Goal: Task Accomplishment & Management: Manage account settings

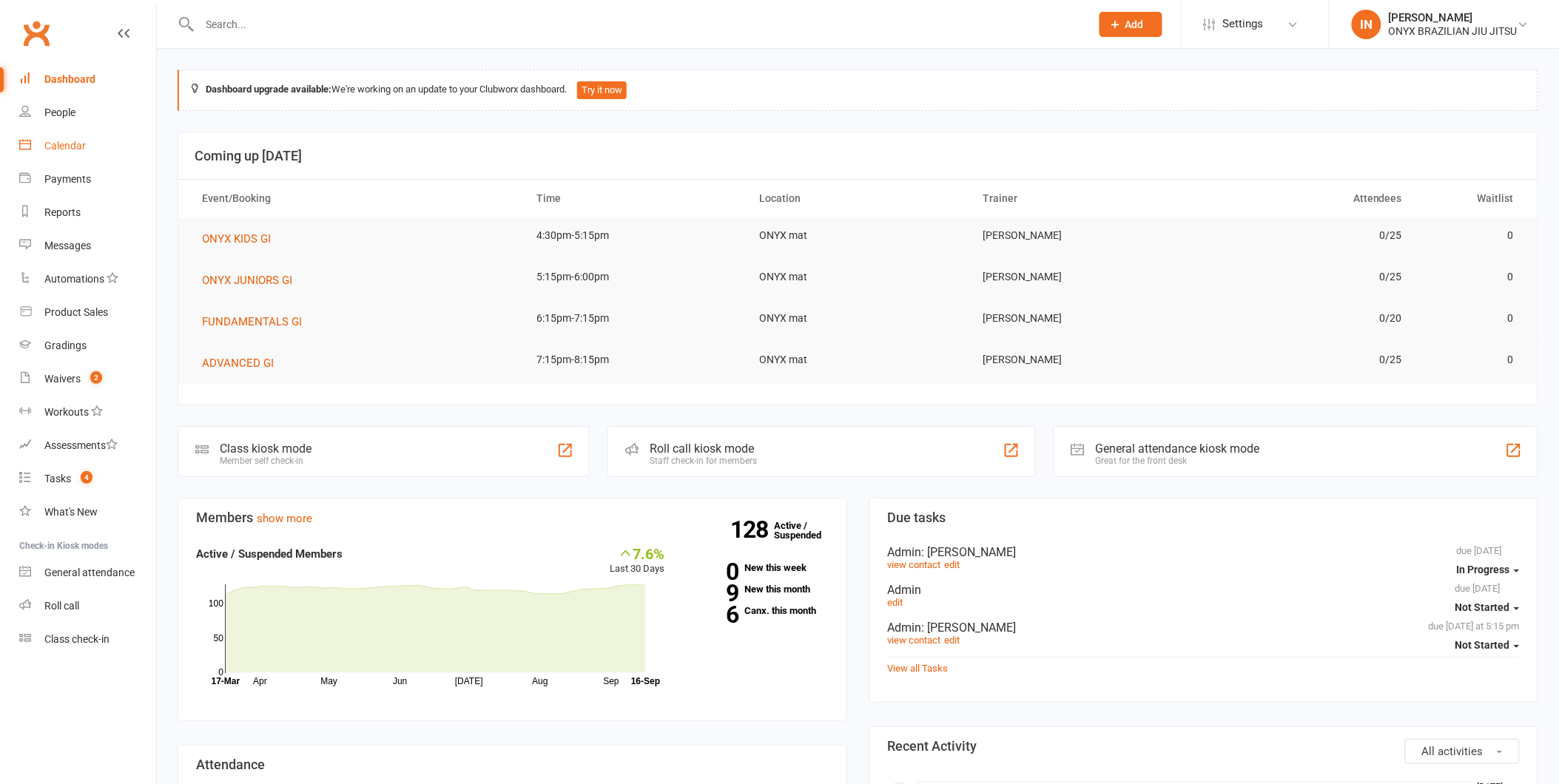
click at [72, 142] on div "Calendar" at bounding box center [65, 145] width 42 height 12
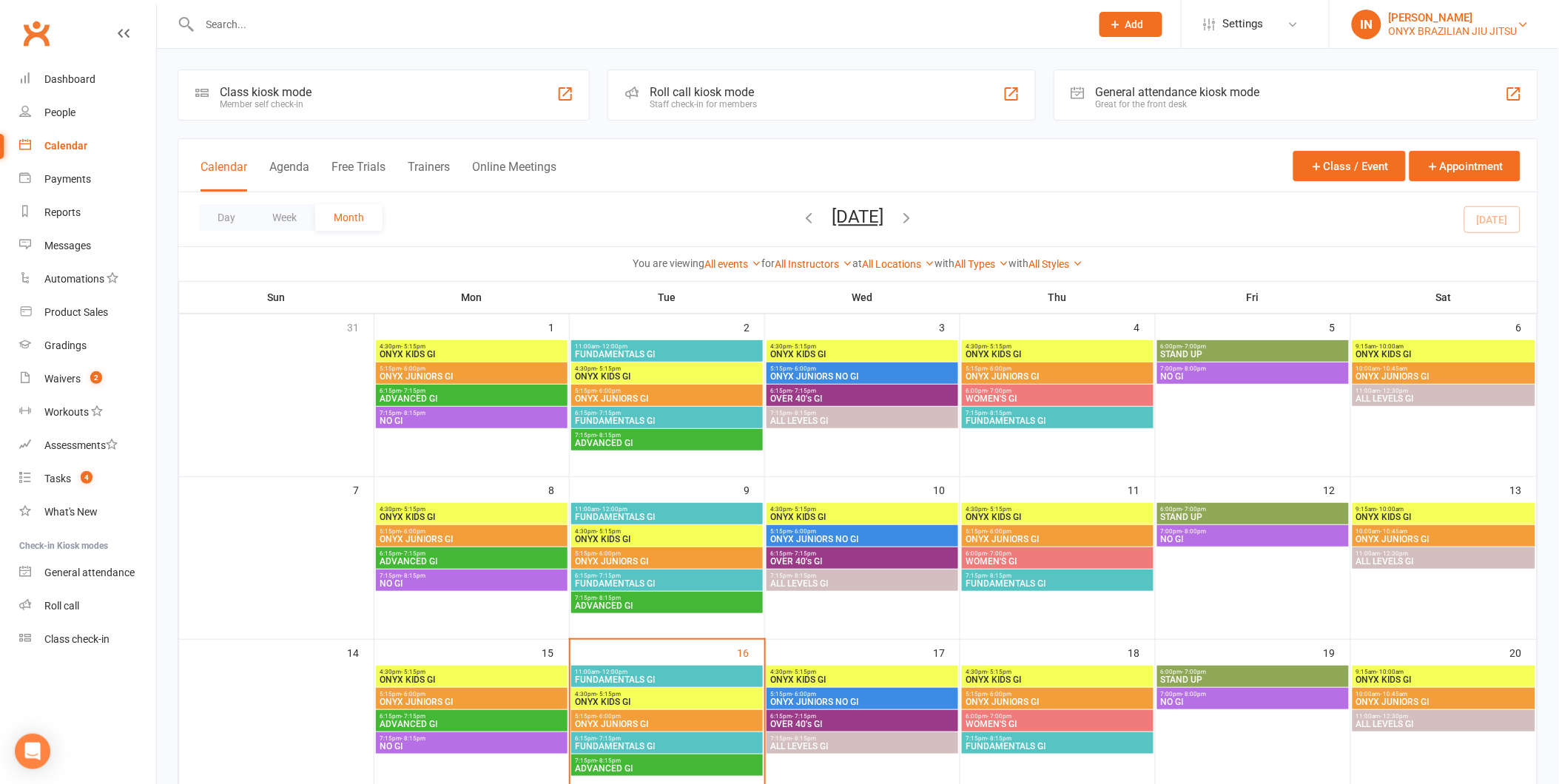
click at [1468, 31] on div "ONYX BRAZILIAN JIU JITSU" at bounding box center [1453, 31] width 128 height 13
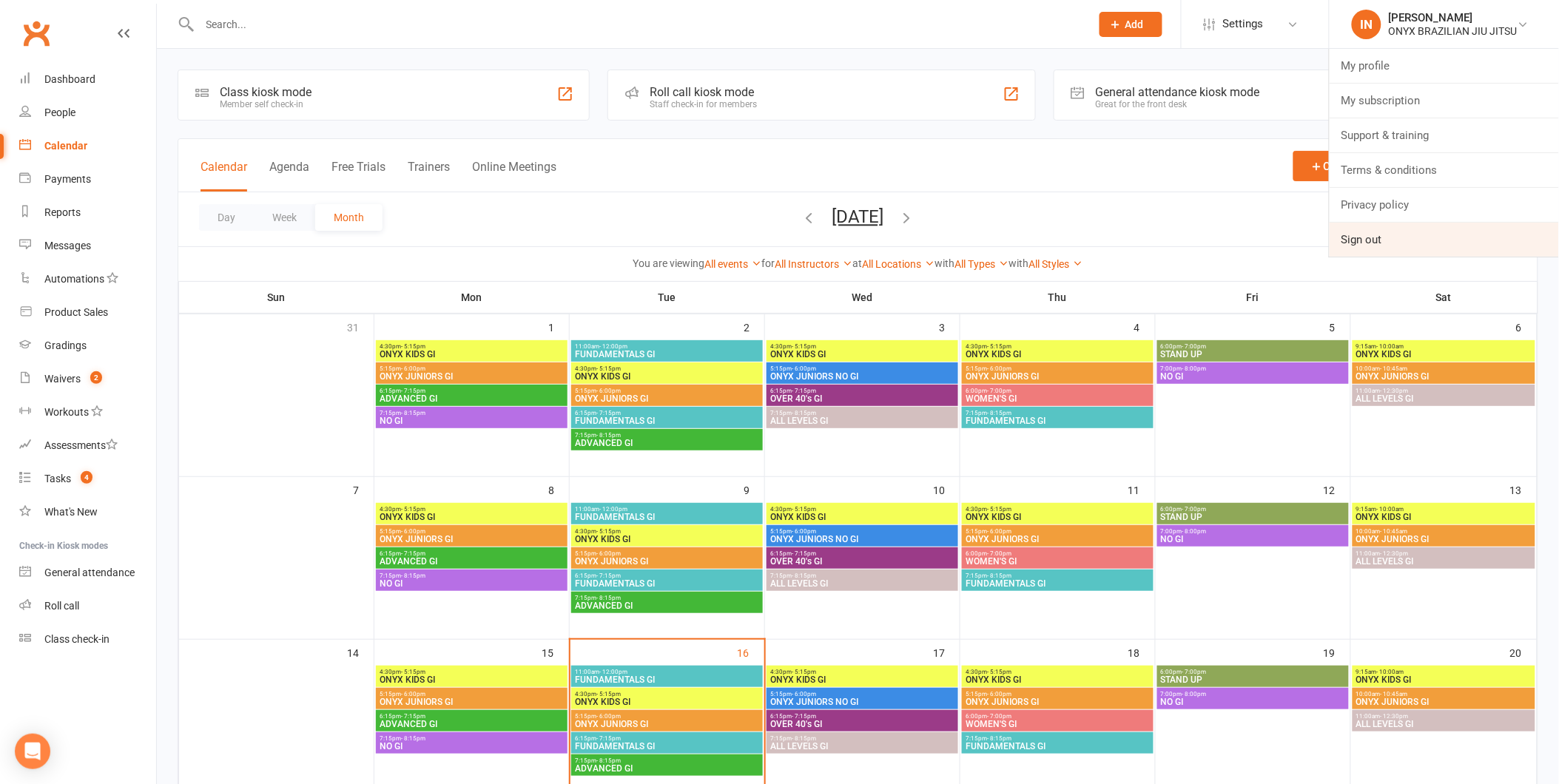
click at [1441, 244] on link "Sign out" at bounding box center [1444, 240] width 230 height 34
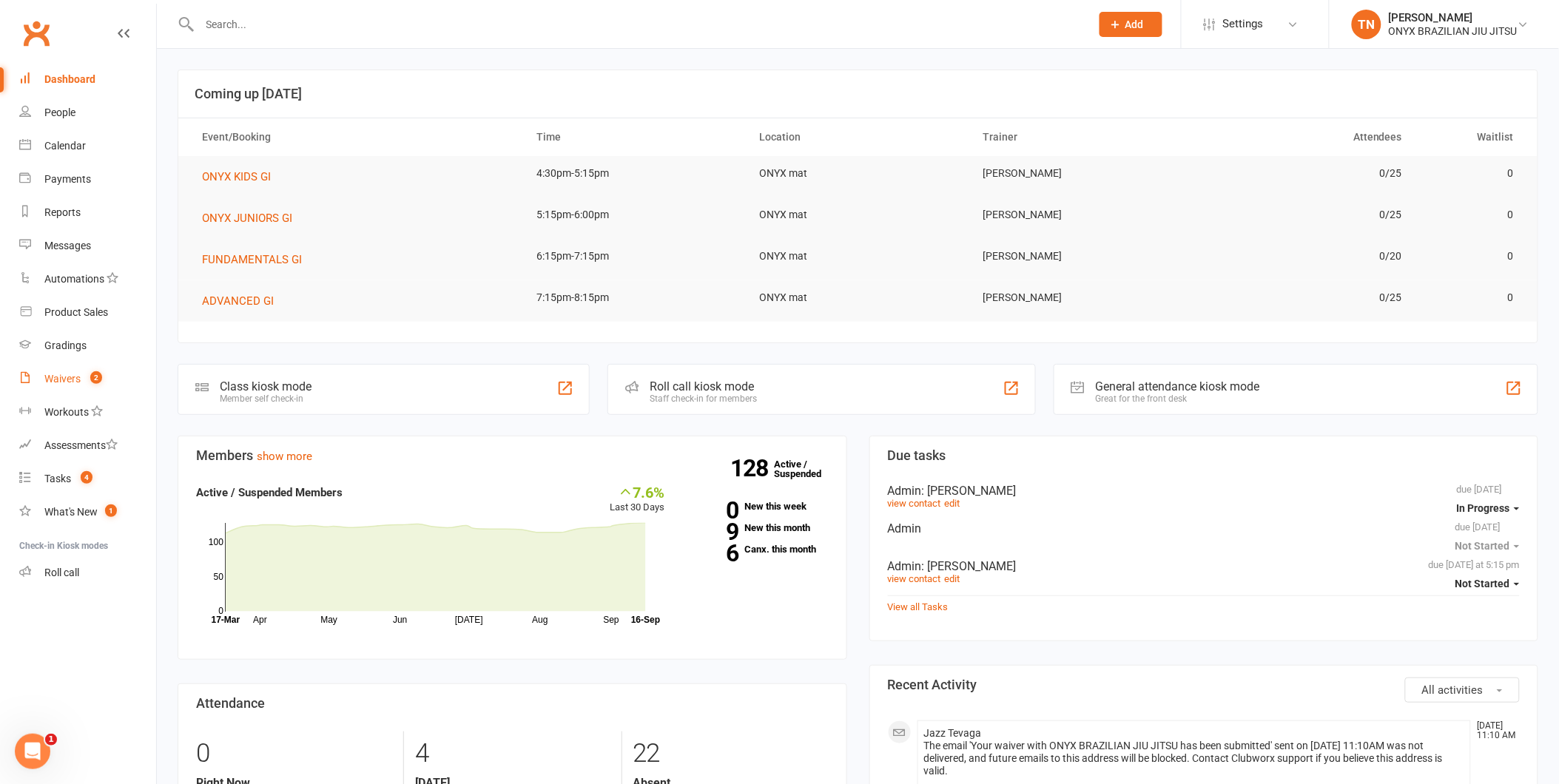
click at [73, 394] on link "Waivers 2" at bounding box center [87, 379] width 137 height 33
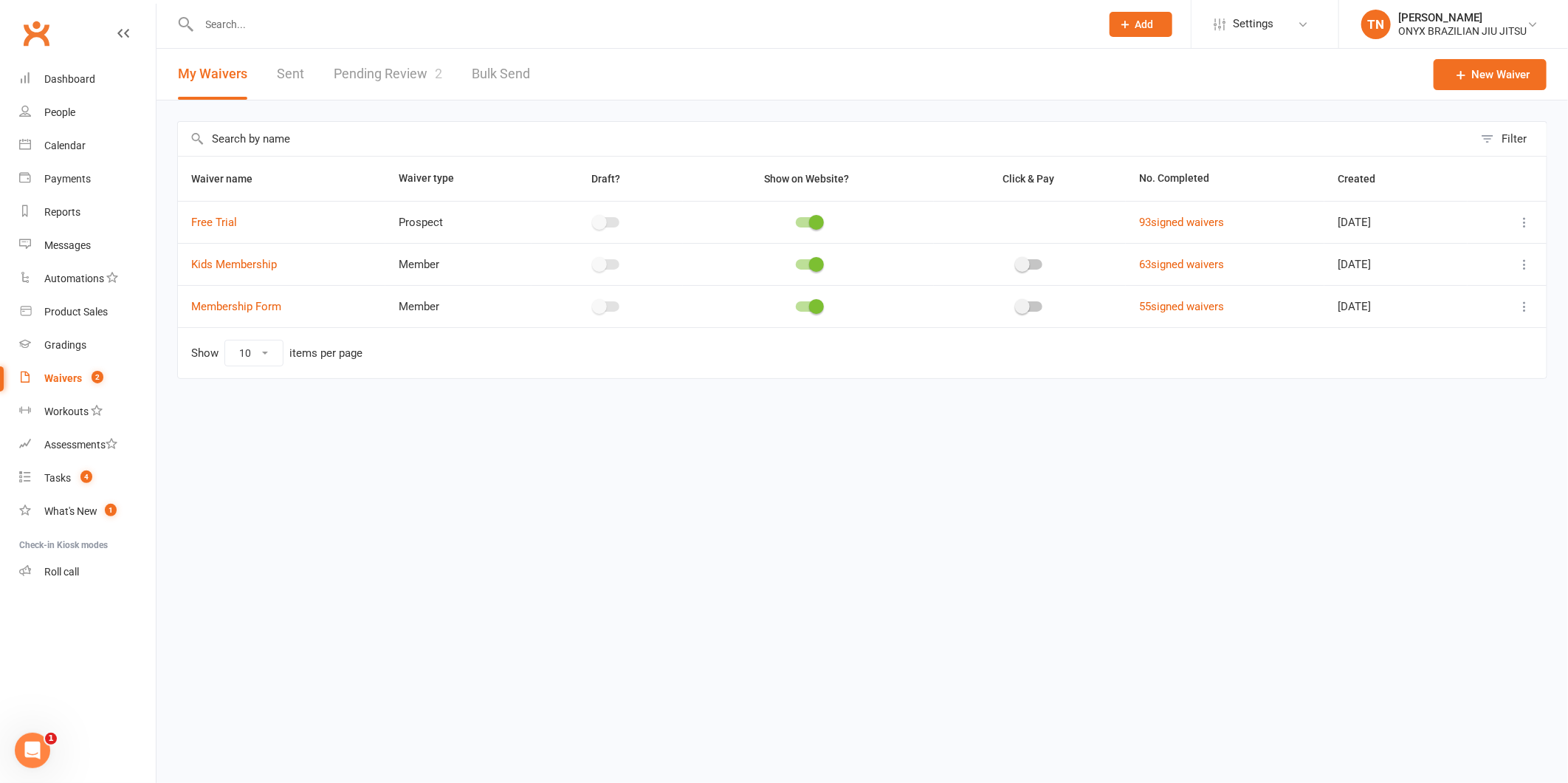
click at [408, 76] on link "Pending Review 2" at bounding box center [388, 75] width 108 height 51
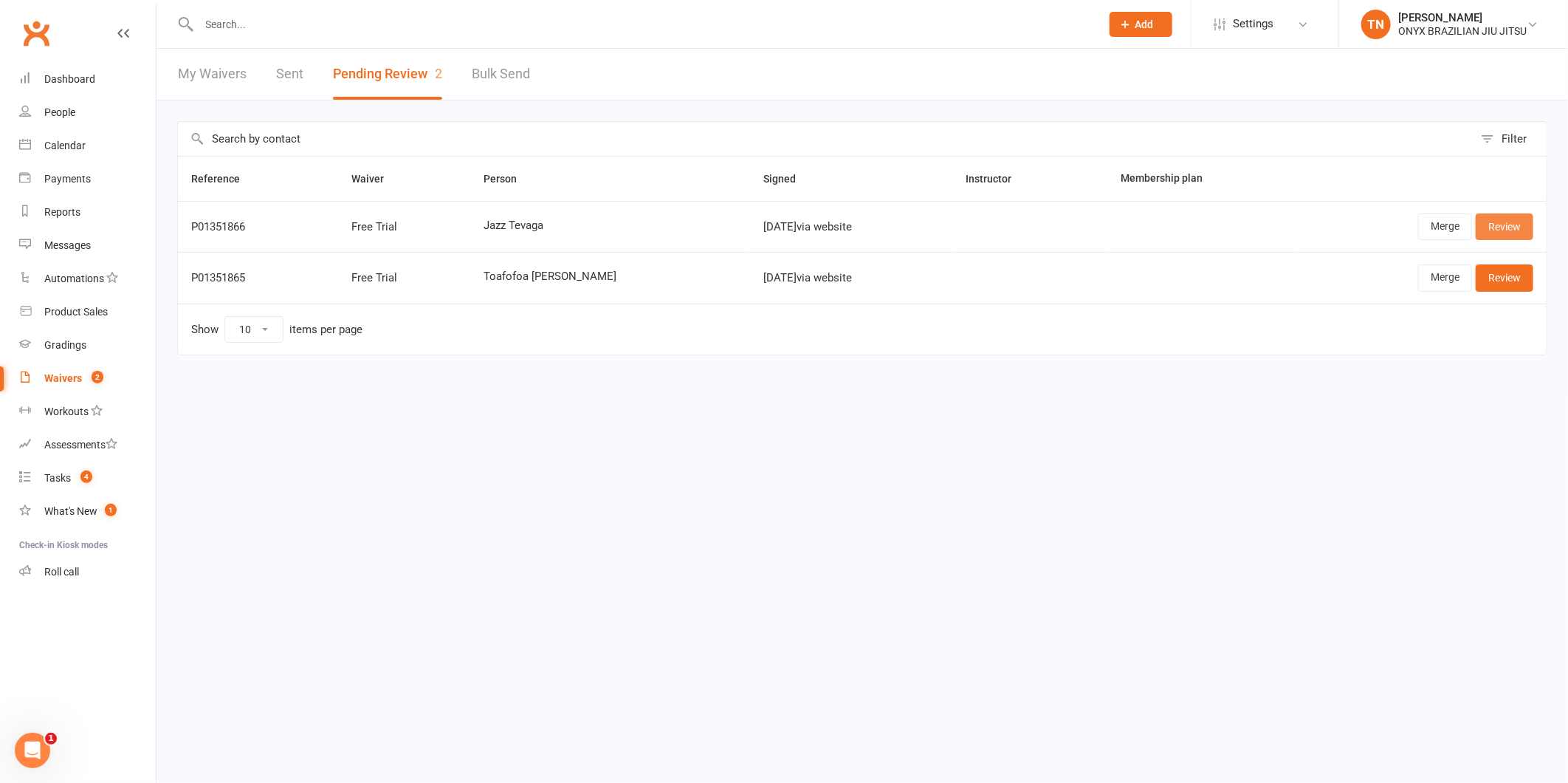
click at [1510, 233] on link "Review" at bounding box center [1504, 226] width 58 height 26
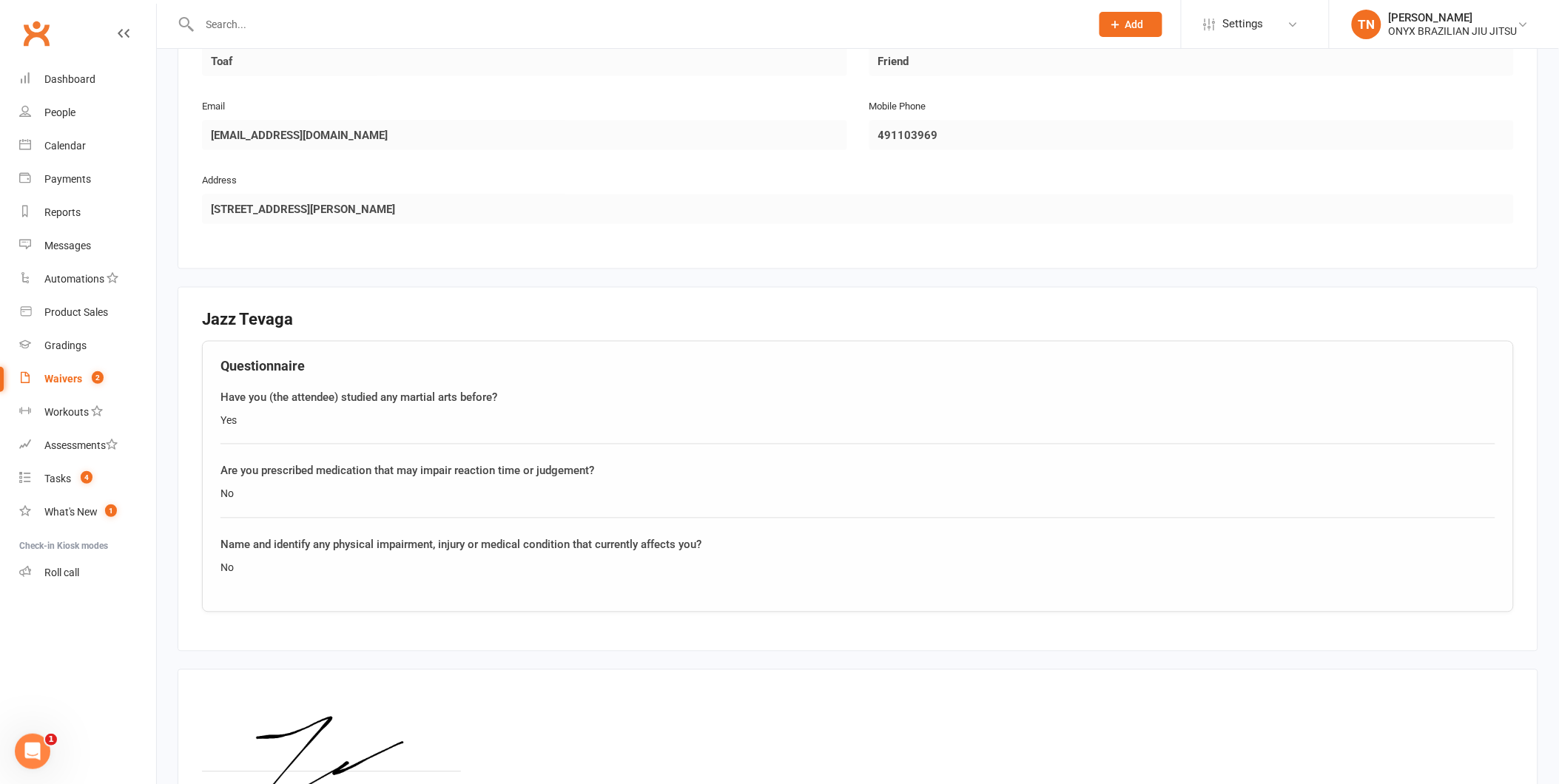
scroll to position [913, 0]
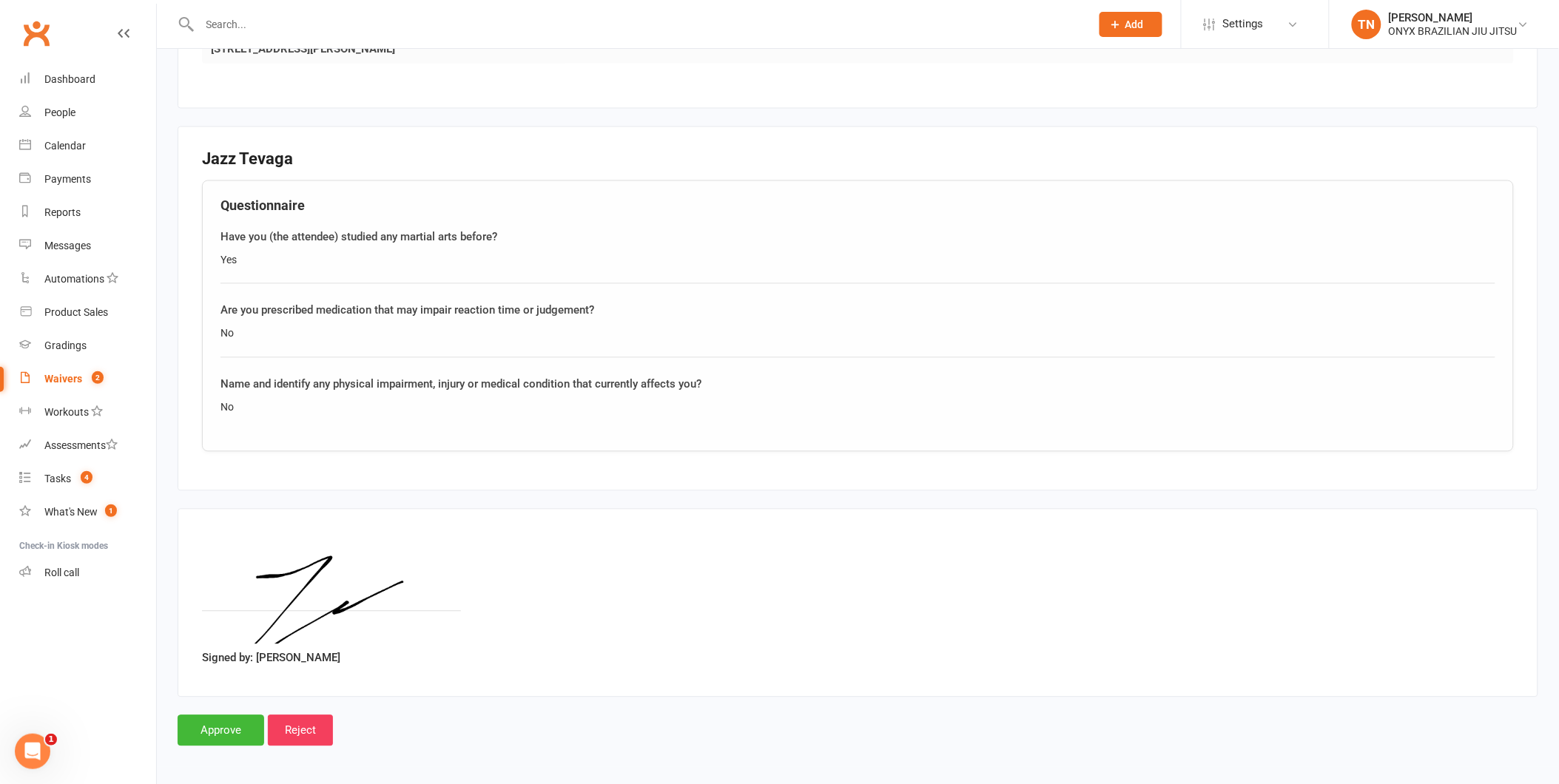
click at [118, 31] on icon at bounding box center [124, 33] width 12 height 12
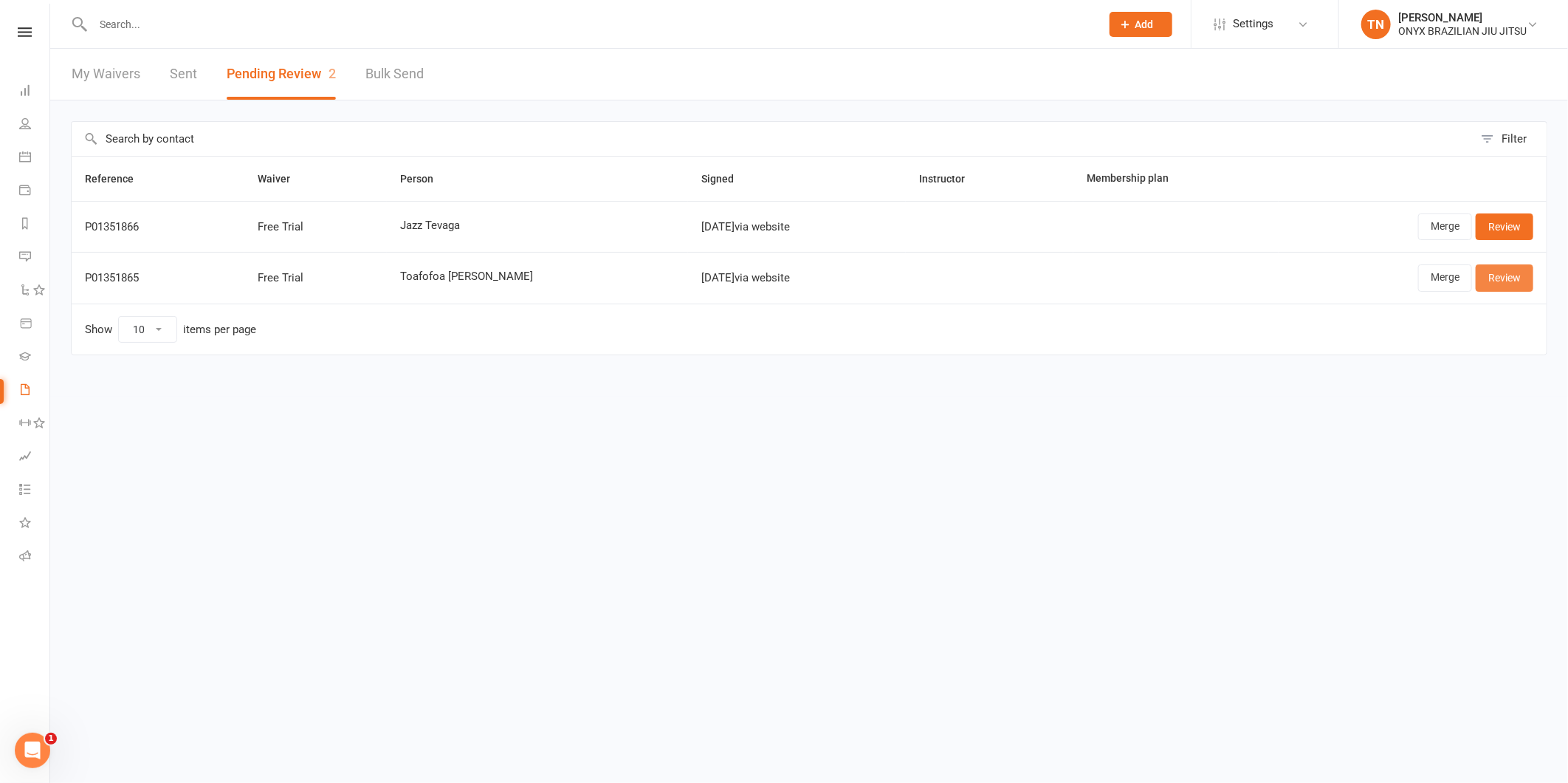
click at [1510, 282] on link "Review" at bounding box center [1504, 277] width 58 height 26
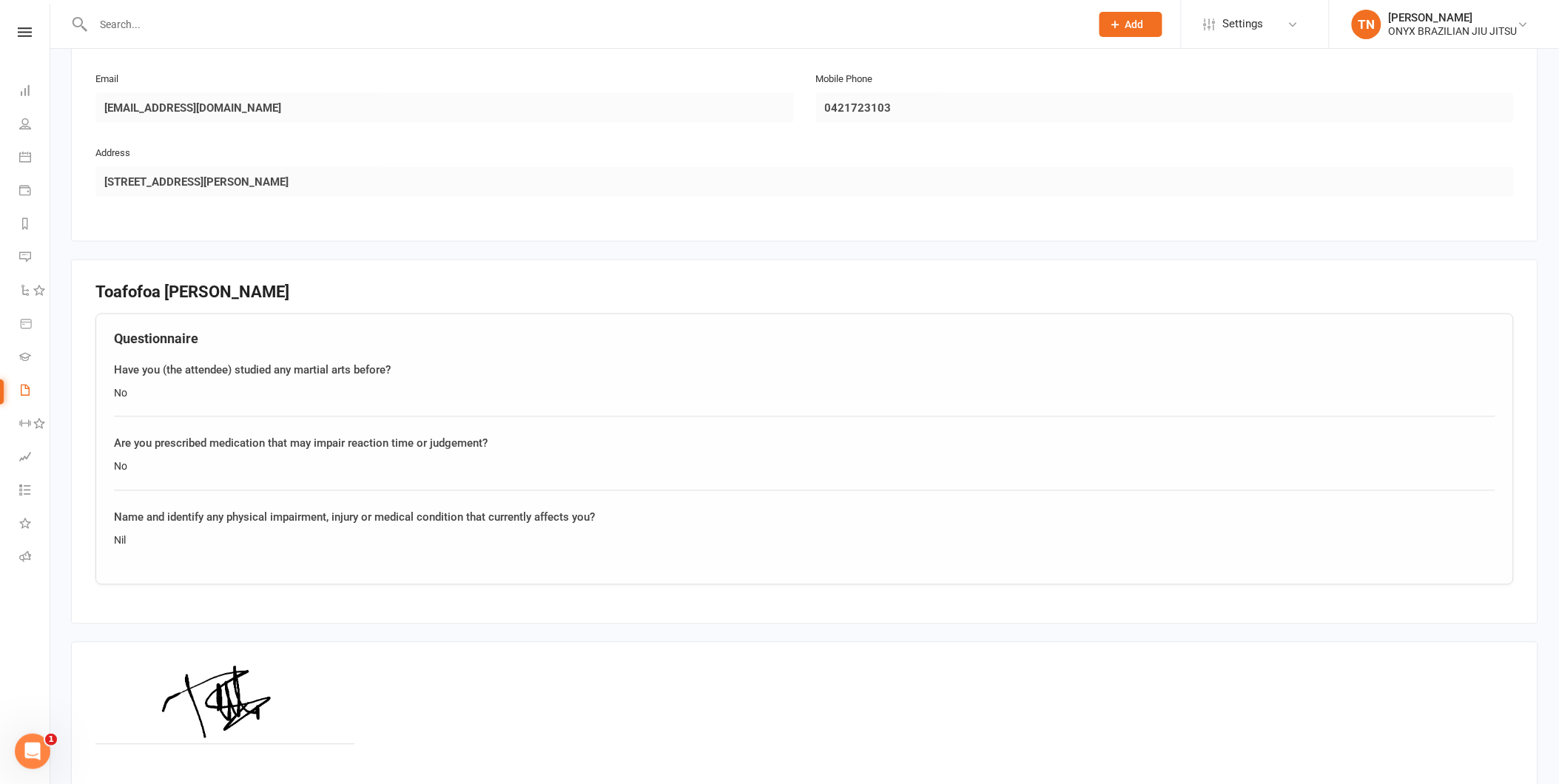
scroll to position [913, 0]
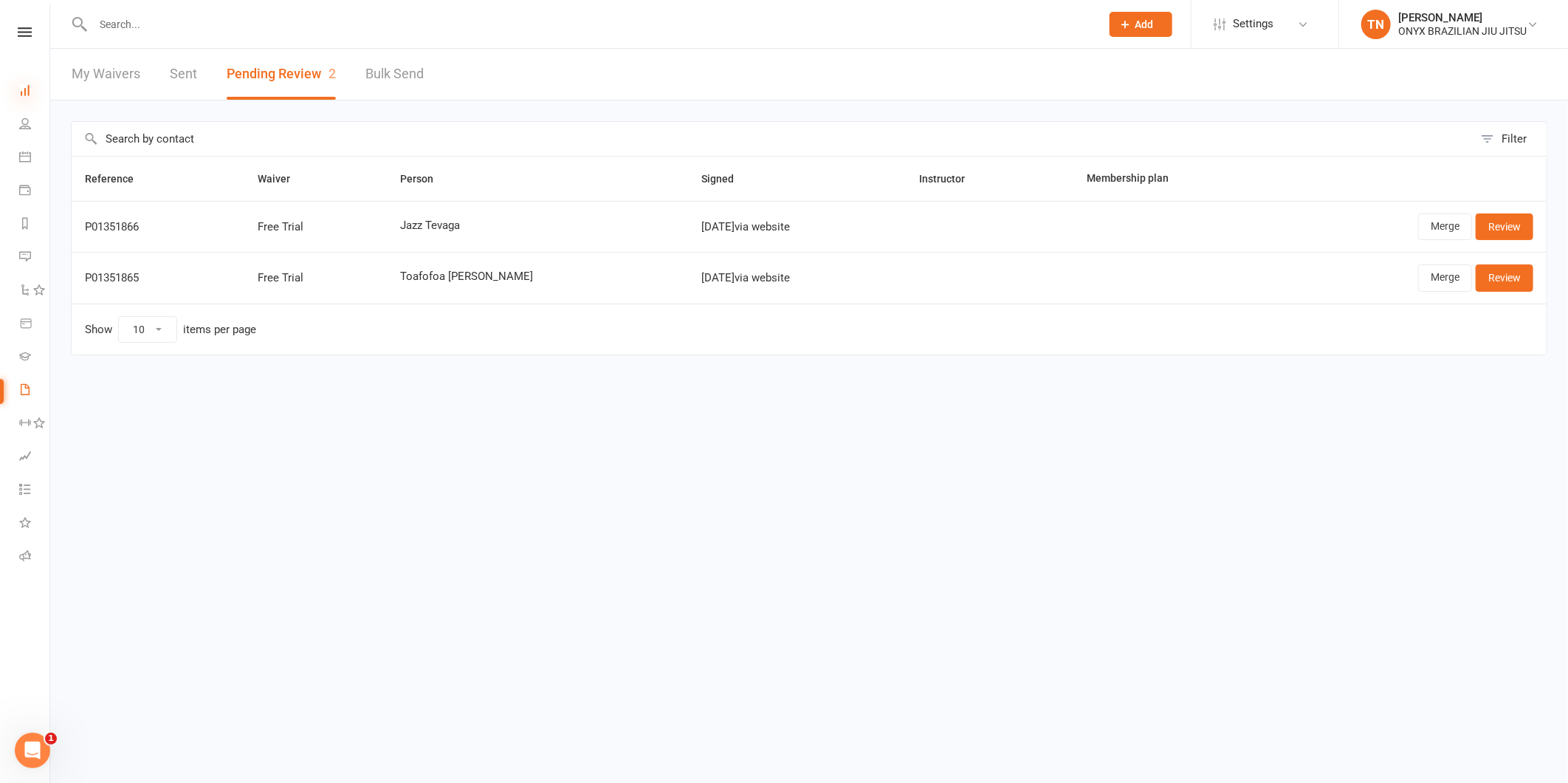
click at [28, 87] on icon at bounding box center [25, 90] width 12 height 12
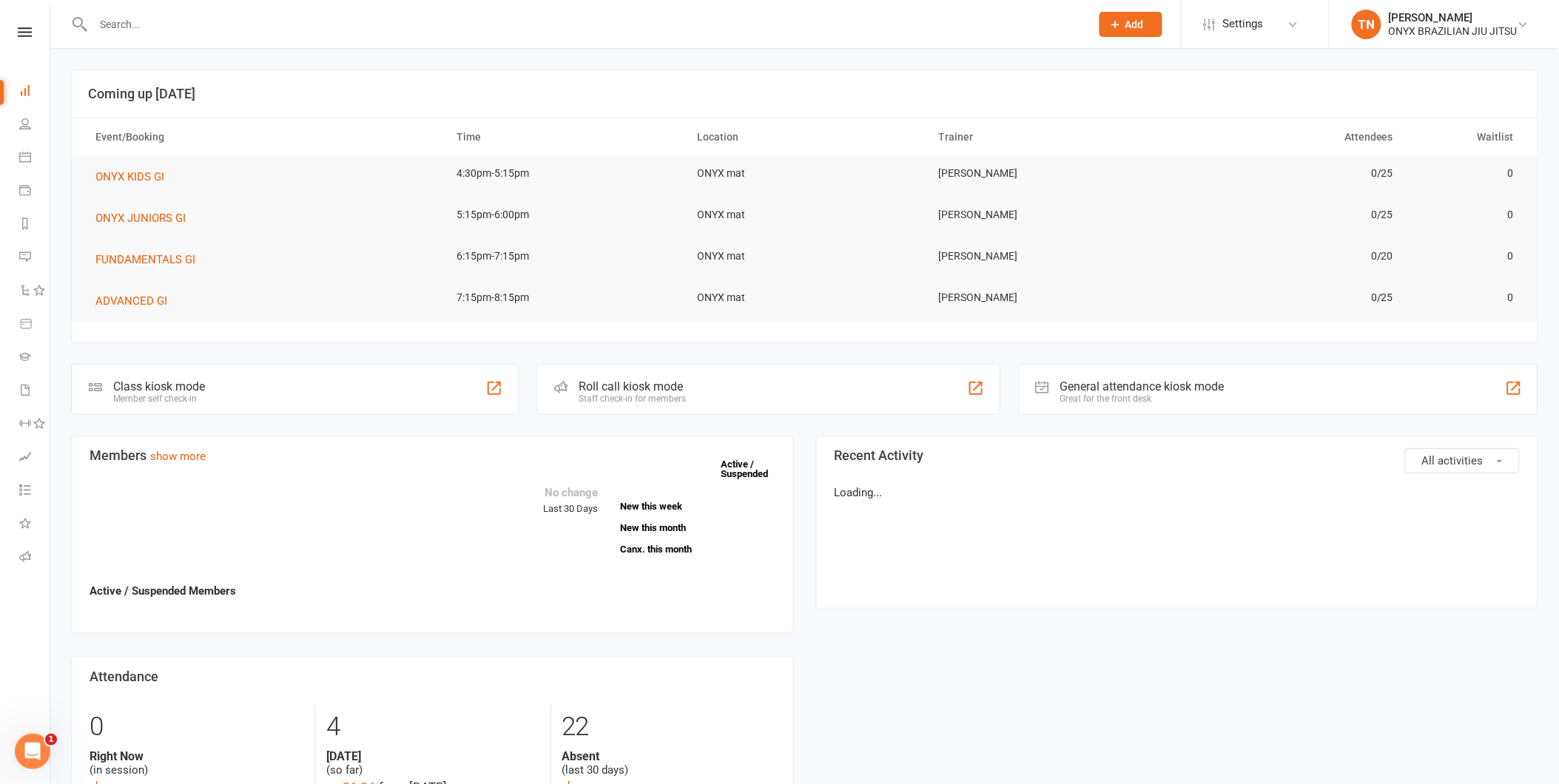
click at [23, 40] on div "Clubworx" at bounding box center [25, 51] width 49 height 48
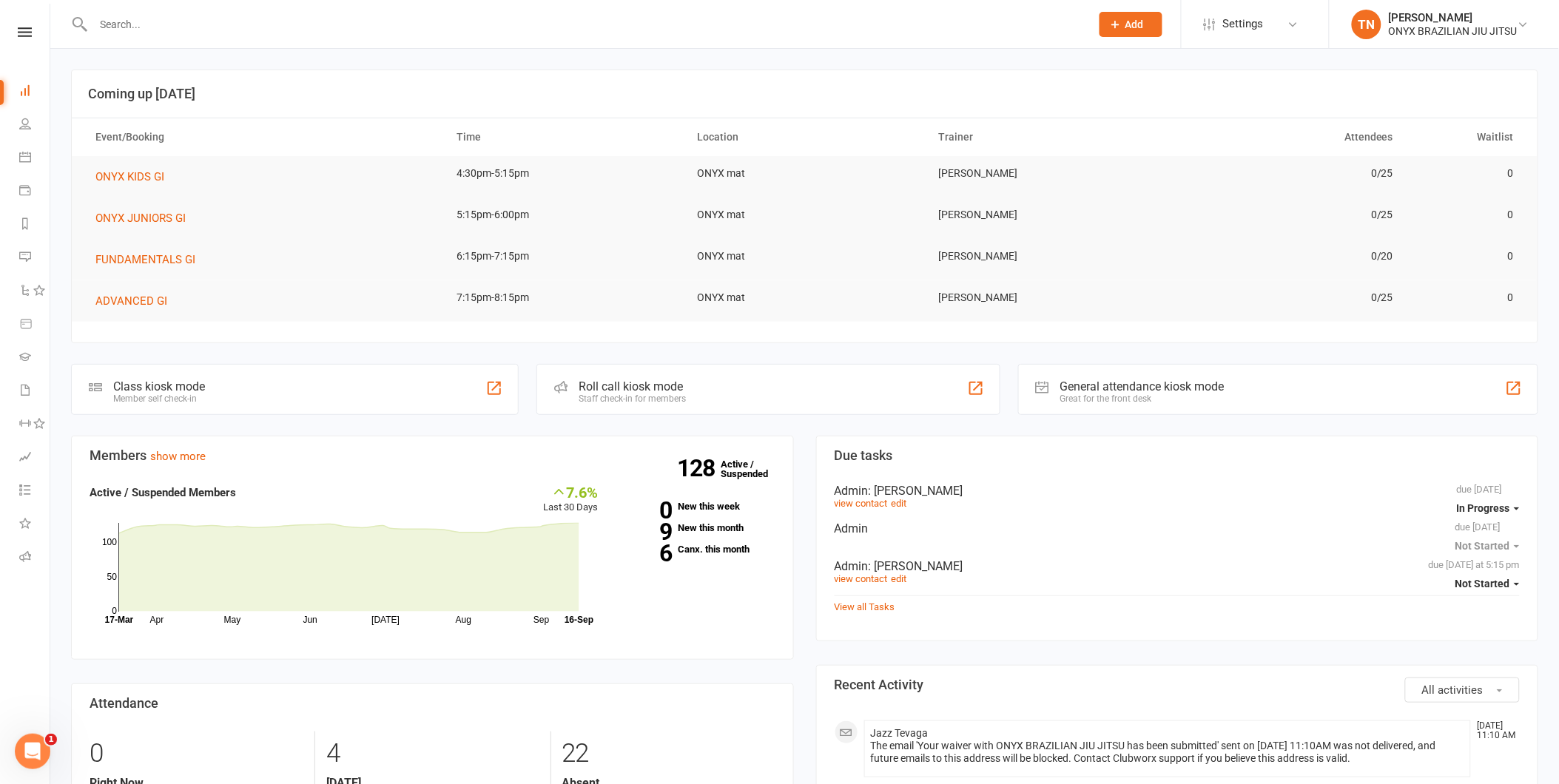
click at [641, 373] on div "Roll call kiosk mode Staff check-in for members" at bounding box center [768, 389] width 463 height 51
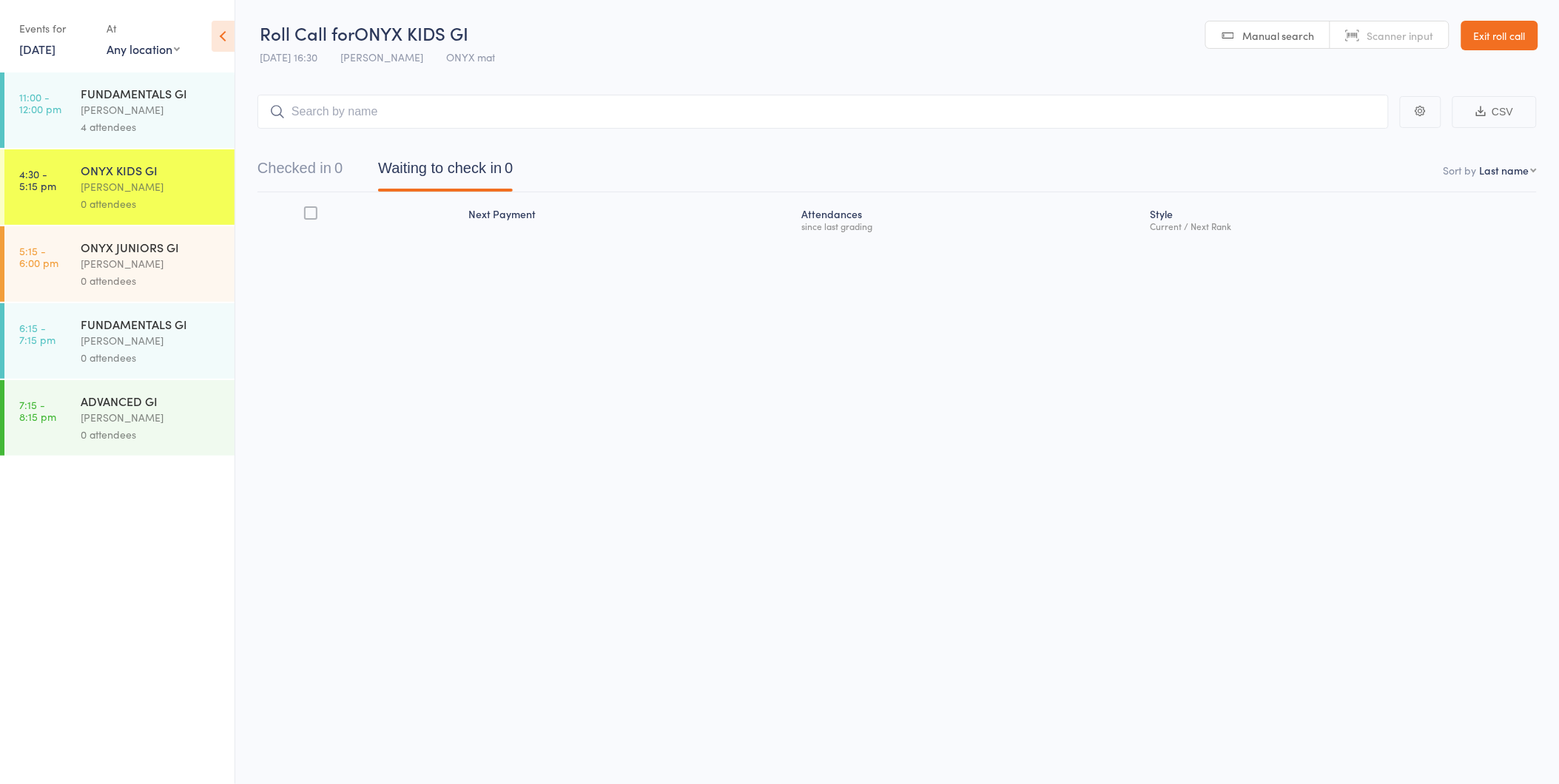
click at [371, 117] on input "search" at bounding box center [823, 111] width 1131 height 34
type input "aedan"
click at [1345, 142] on link "Drop in" at bounding box center [1349, 143] width 48 height 23
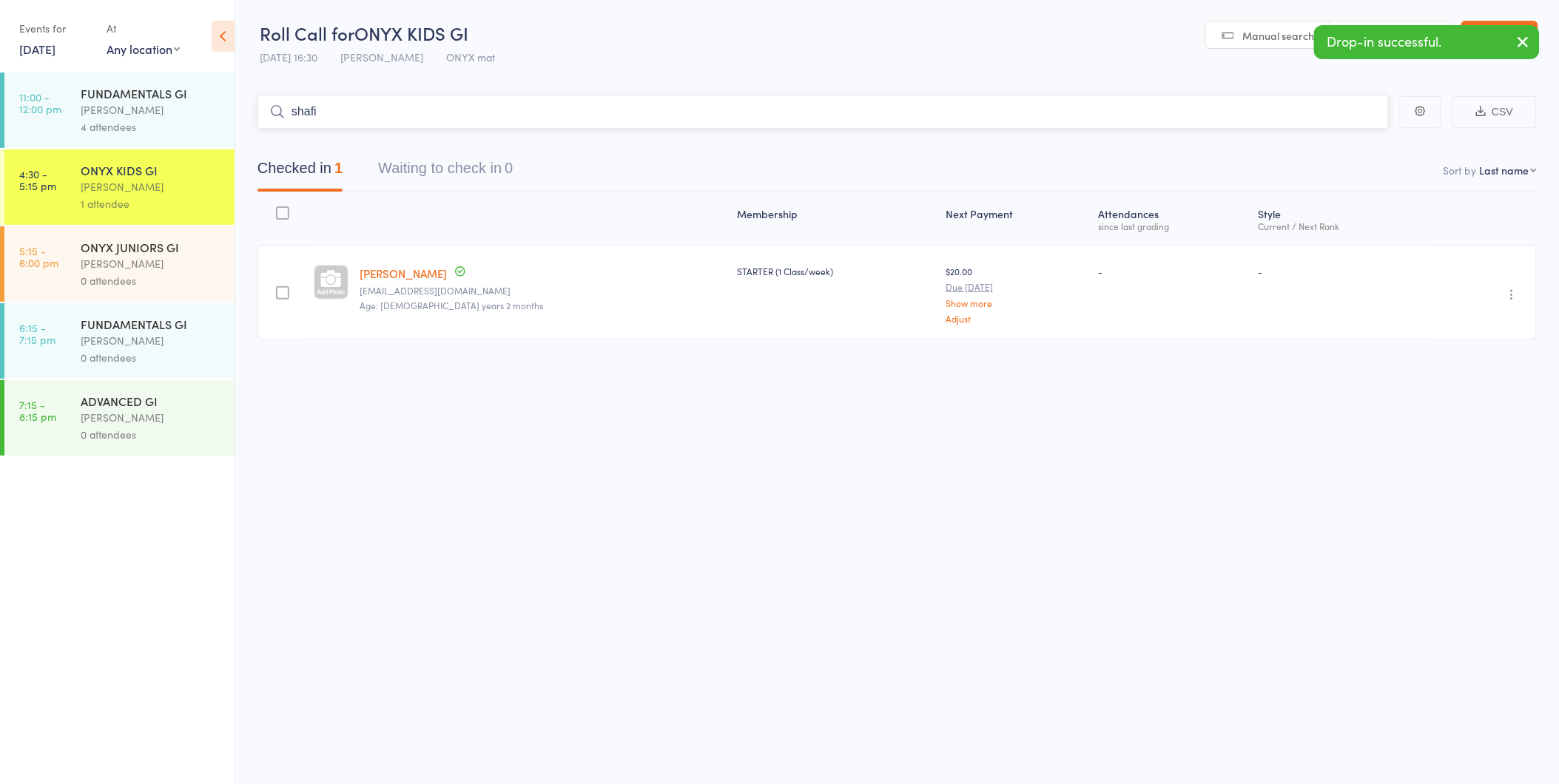
type input "shafiy"
type input "sufya"
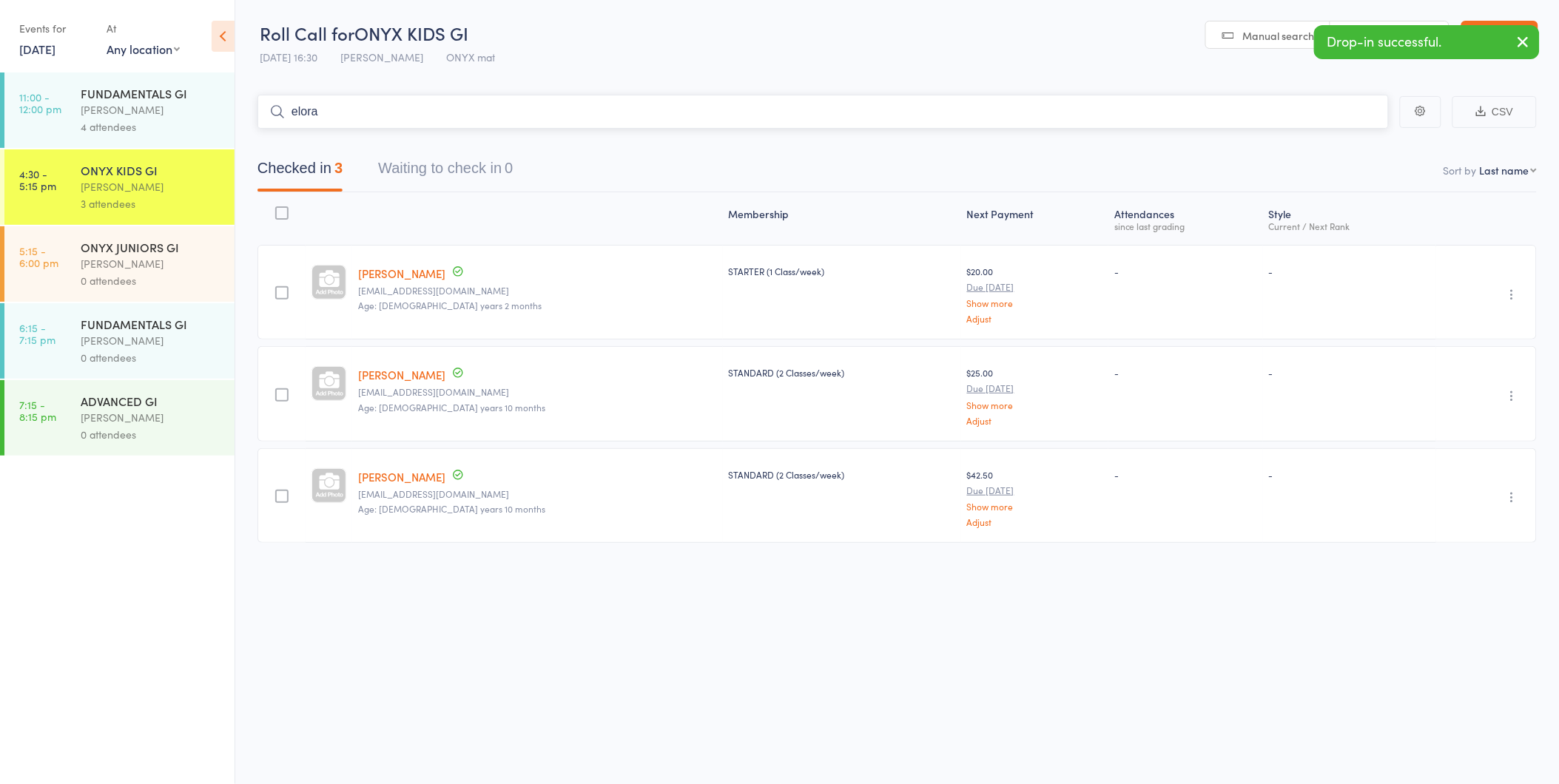
type input "elora d"
type input "elisha"
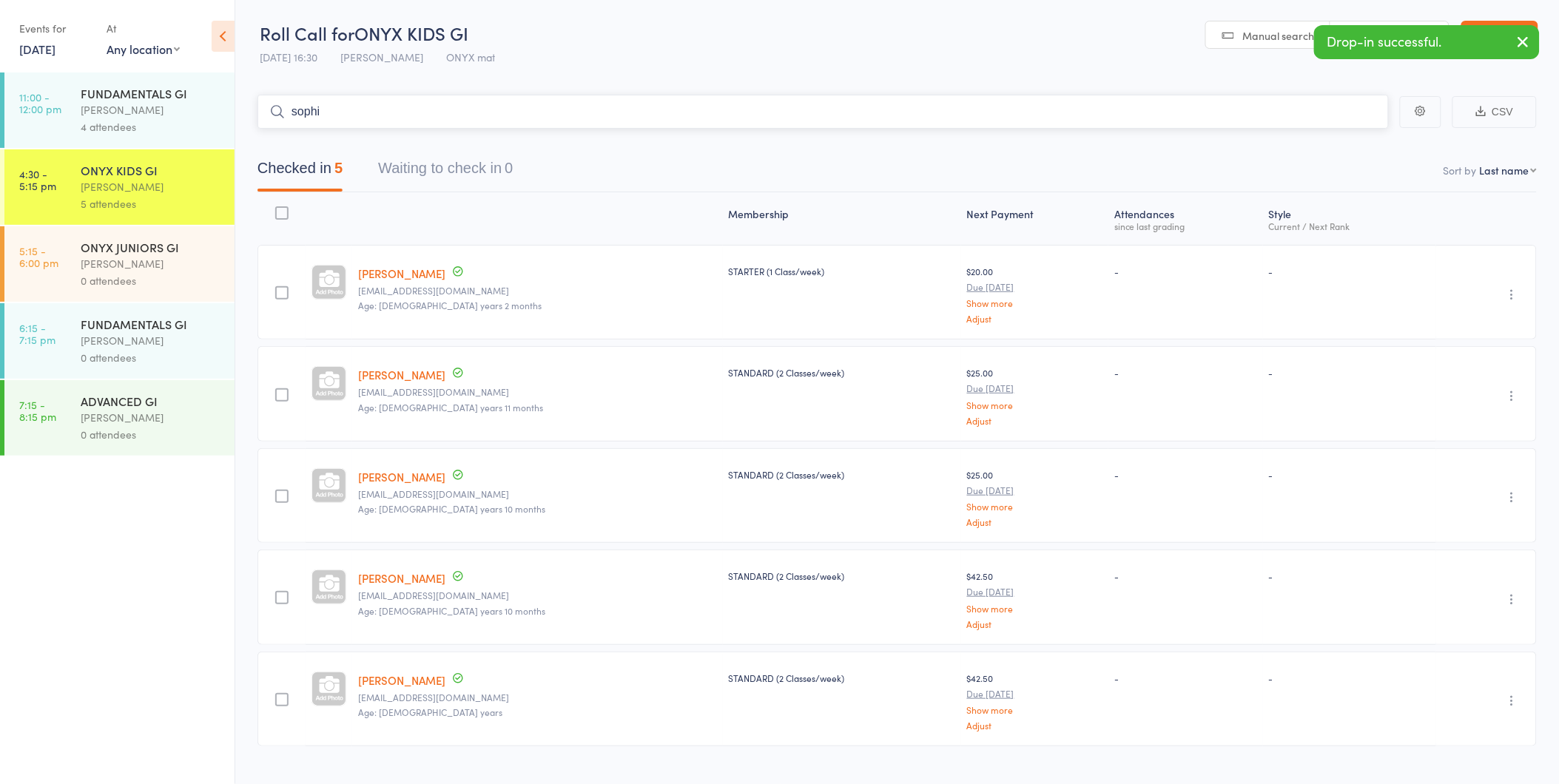
type input "[PERSON_NAME]"
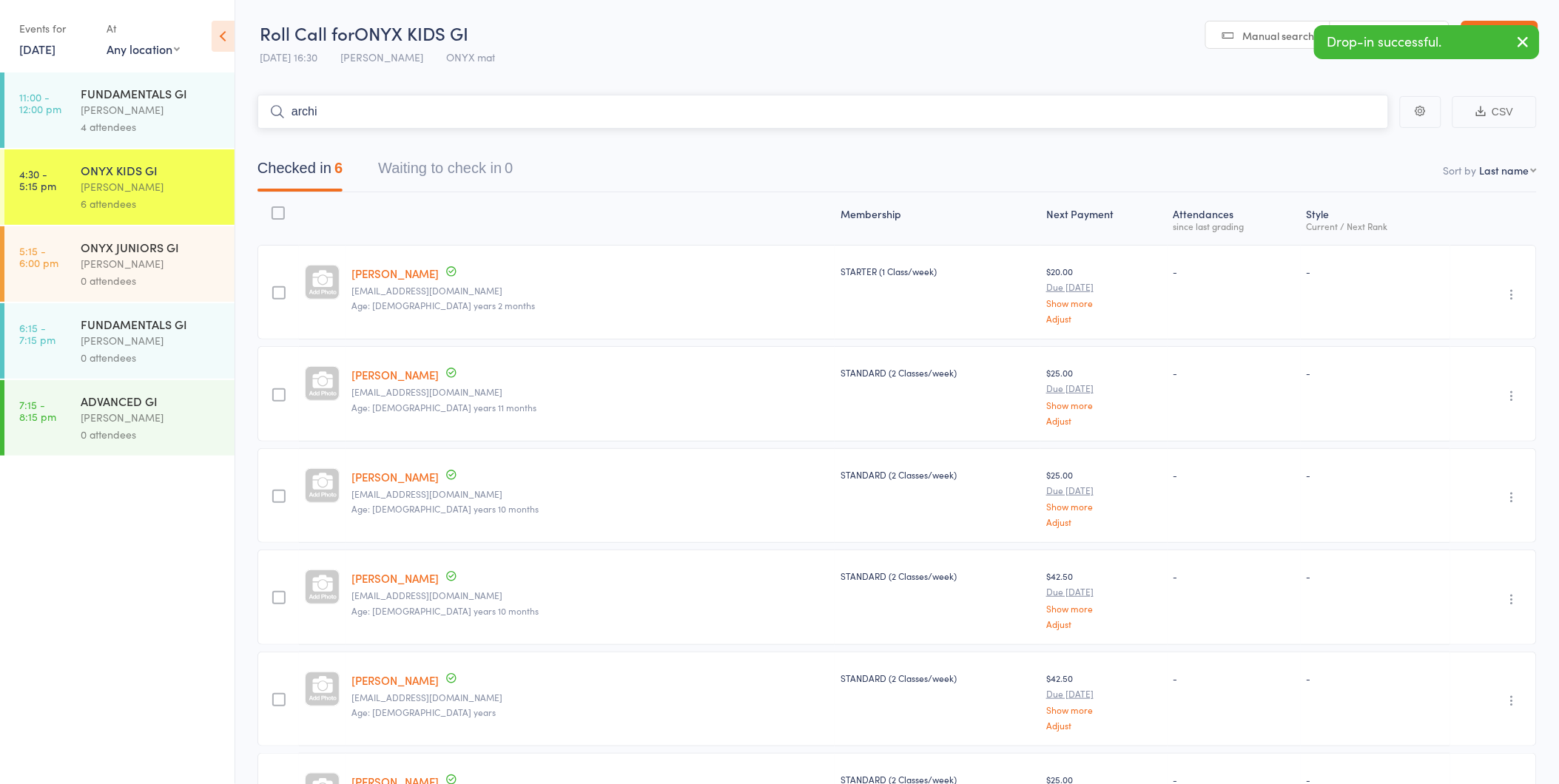
type input "[PERSON_NAME]"
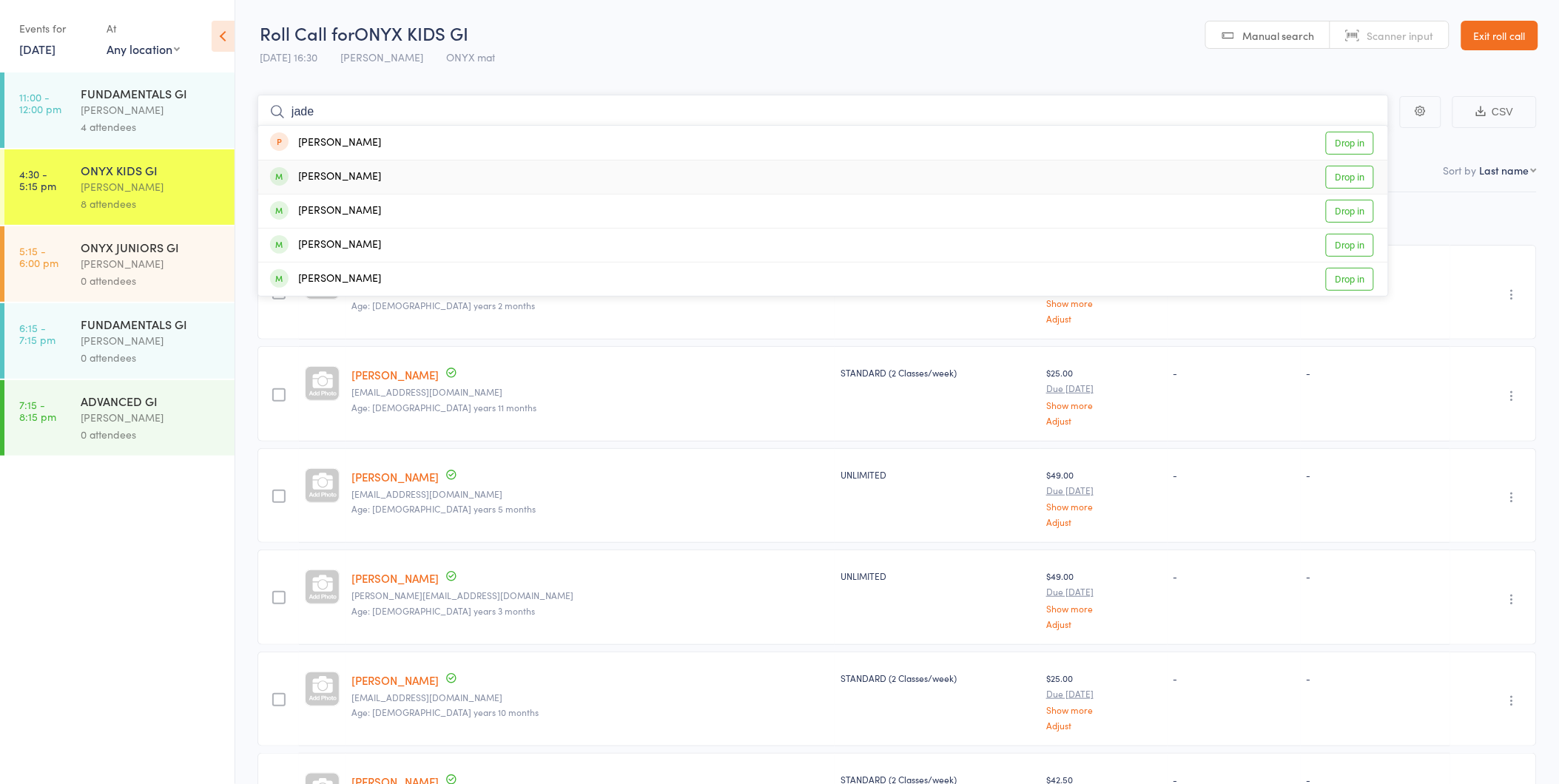
type input "jade"
click at [1356, 181] on link "Drop in" at bounding box center [1349, 177] width 48 height 23
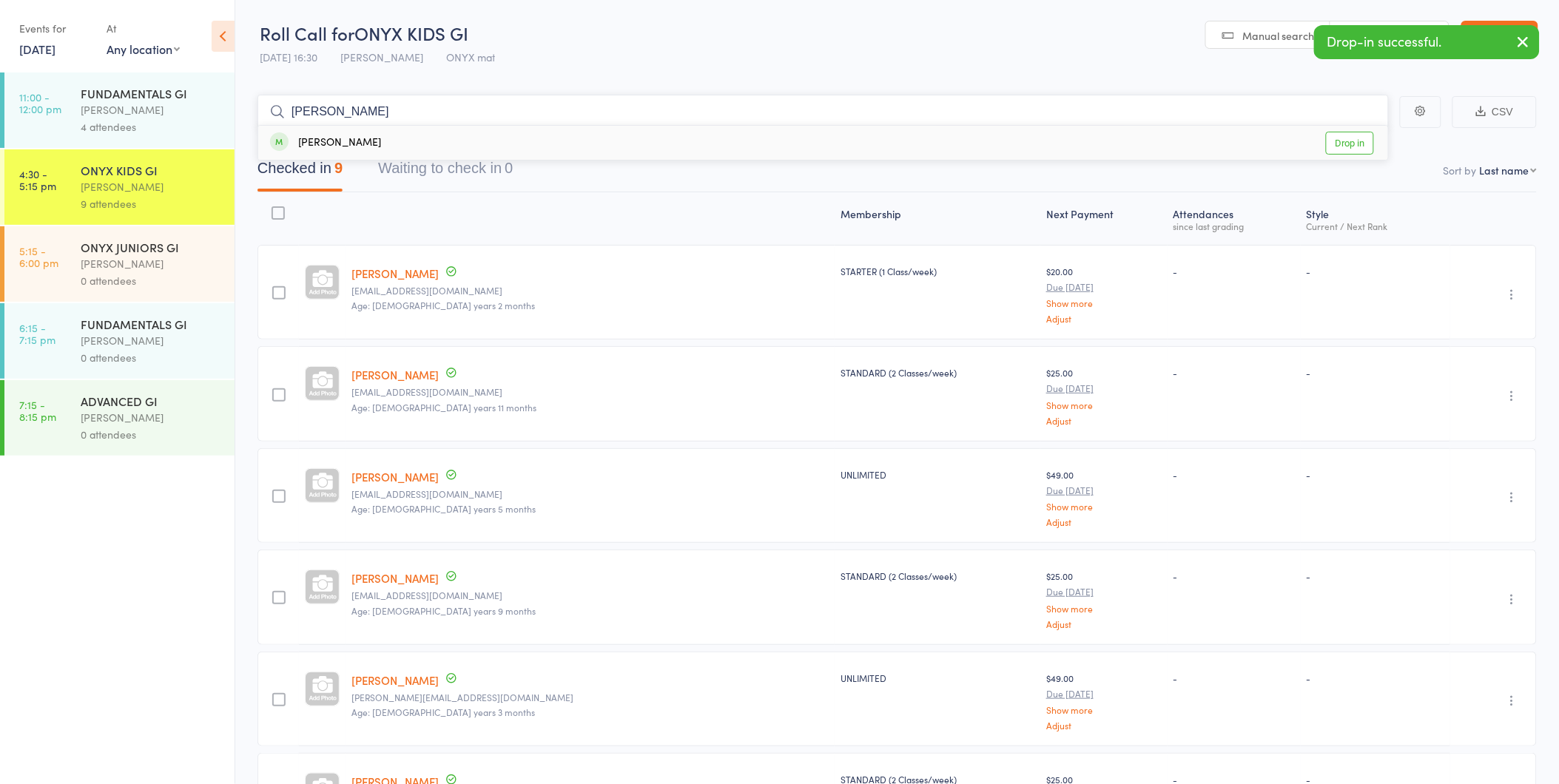
type input "[PERSON_NAME]"
click at [1362, 143] on link "Drop in" at bounding box center [1349, 143] width 48 height 23
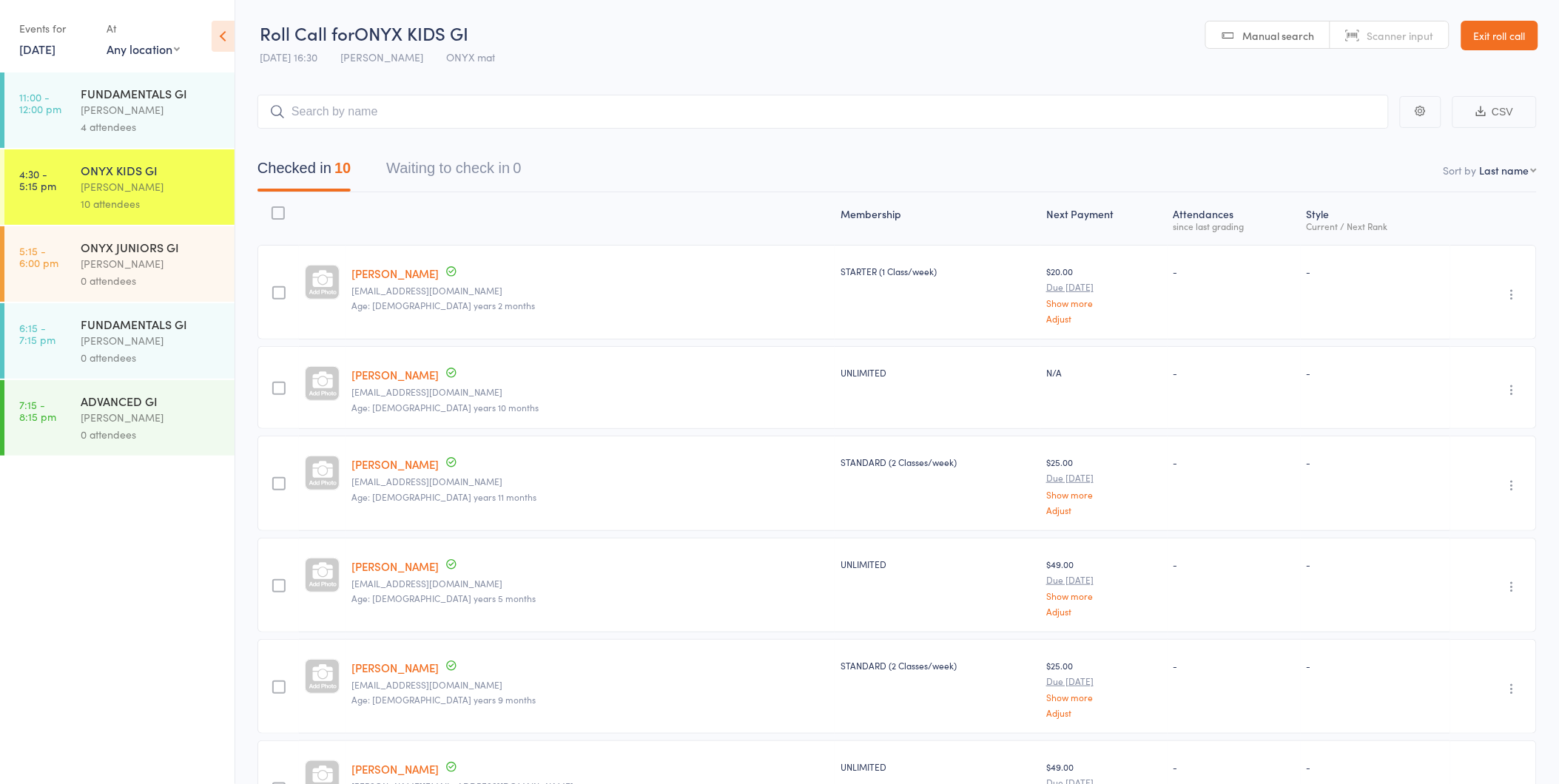
click at [1485, 33] on link "Exit roll call" at bounding box center [1499, 35] width 77 height 29
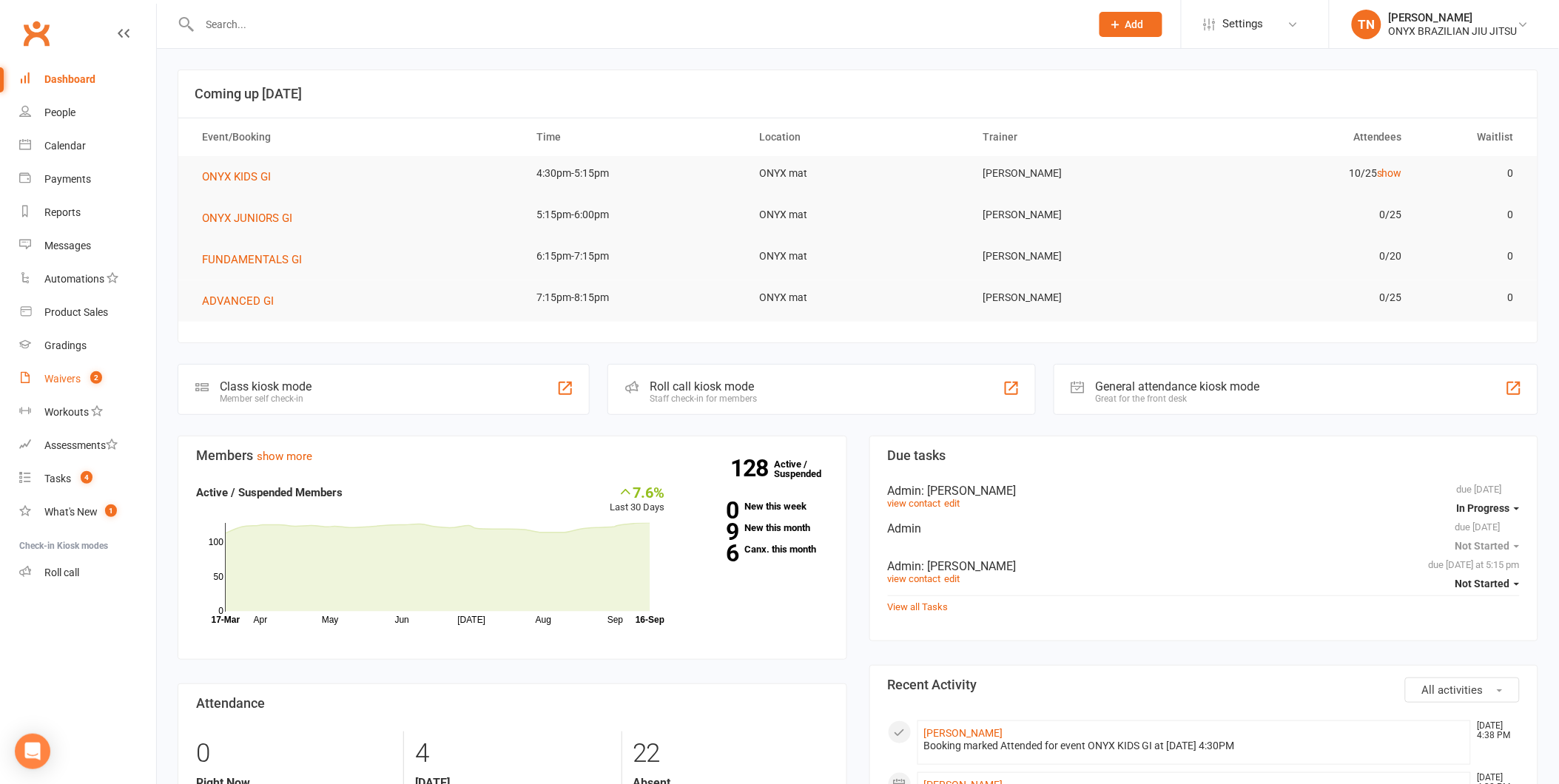
click at [47, 371] on link "Waivers 2" at bounding box center [87, 379] width 137 height 33
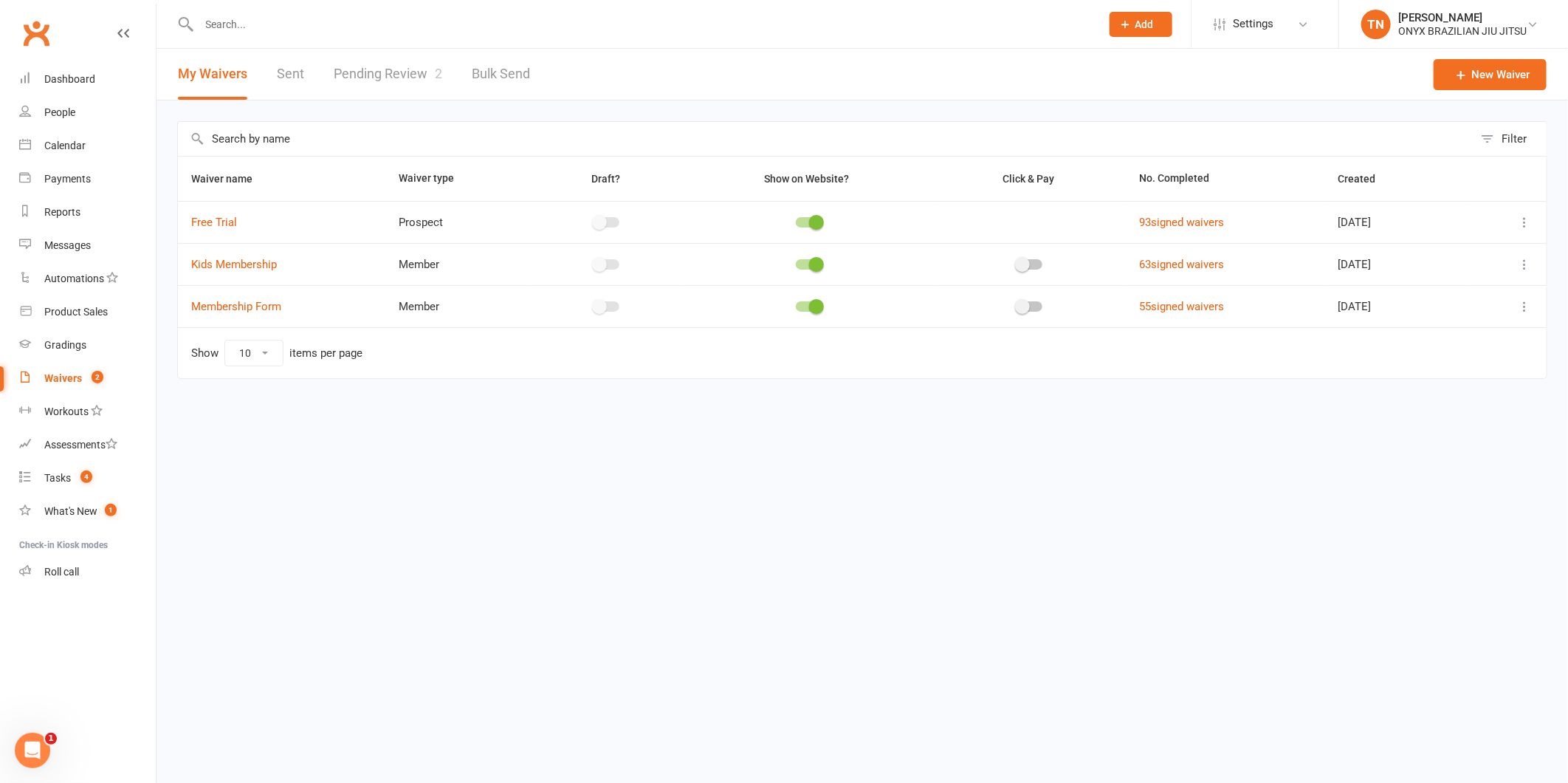
click at [373, 73] on link "Pending Review 2" at bounding box center [388, 75] width 108 height 51
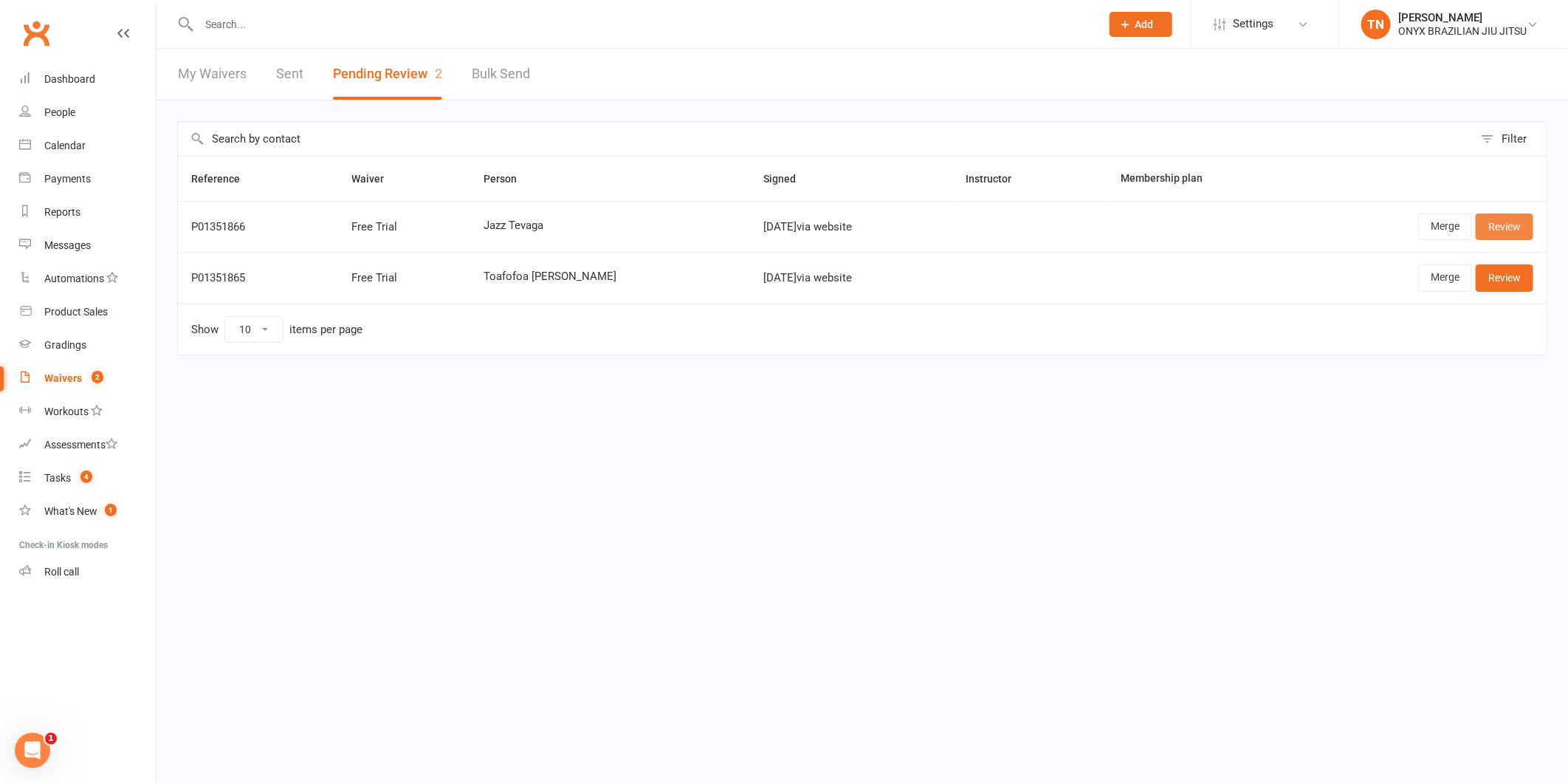
click at [1522, 220] on link "Review" at bounding box center [1504, 226] width 58 height 26
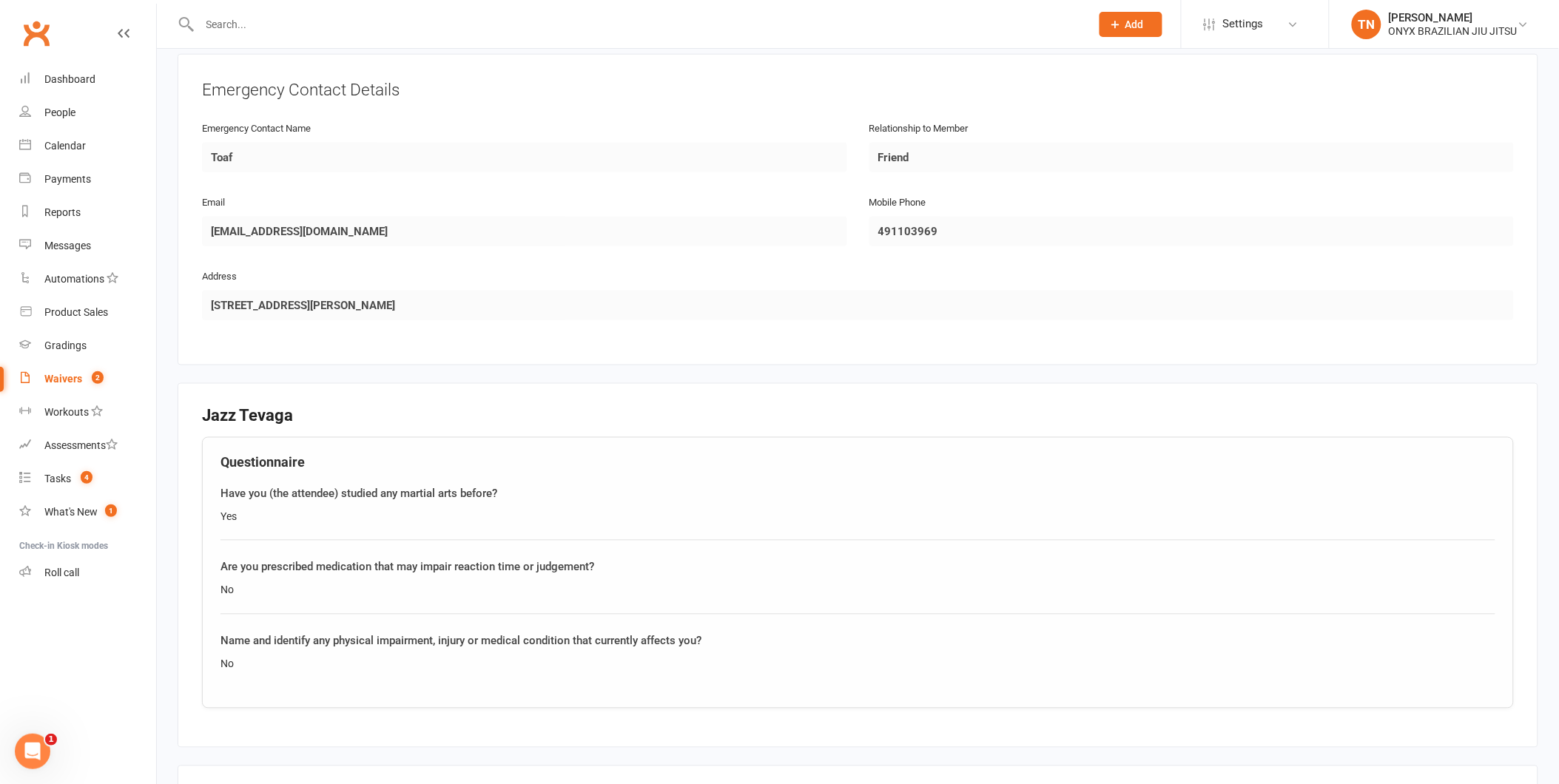
scroll to position [913, 0]
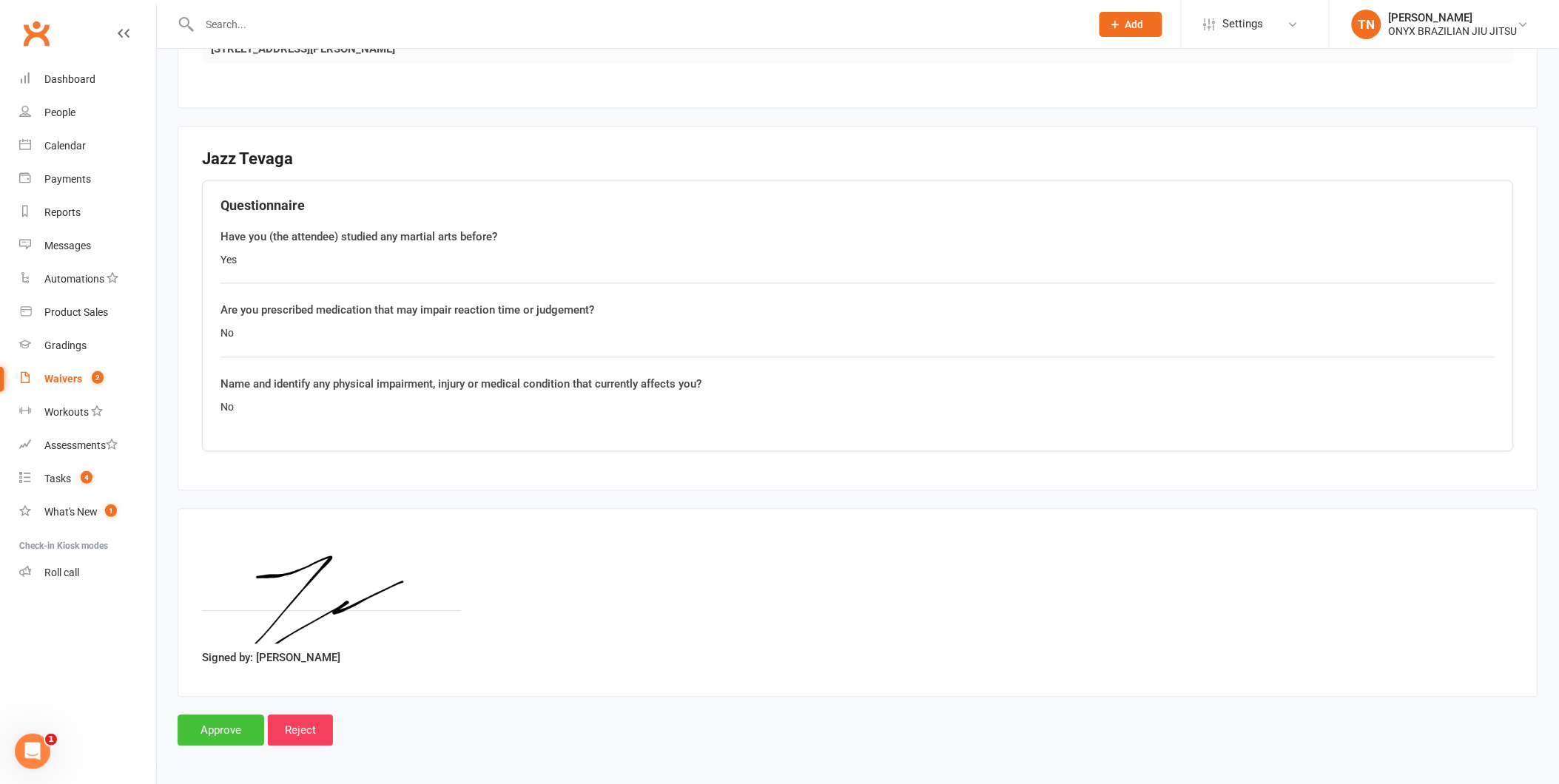
click at [235, 722] on input "Approve" at bounding box center [221, 730] width 87 height 31
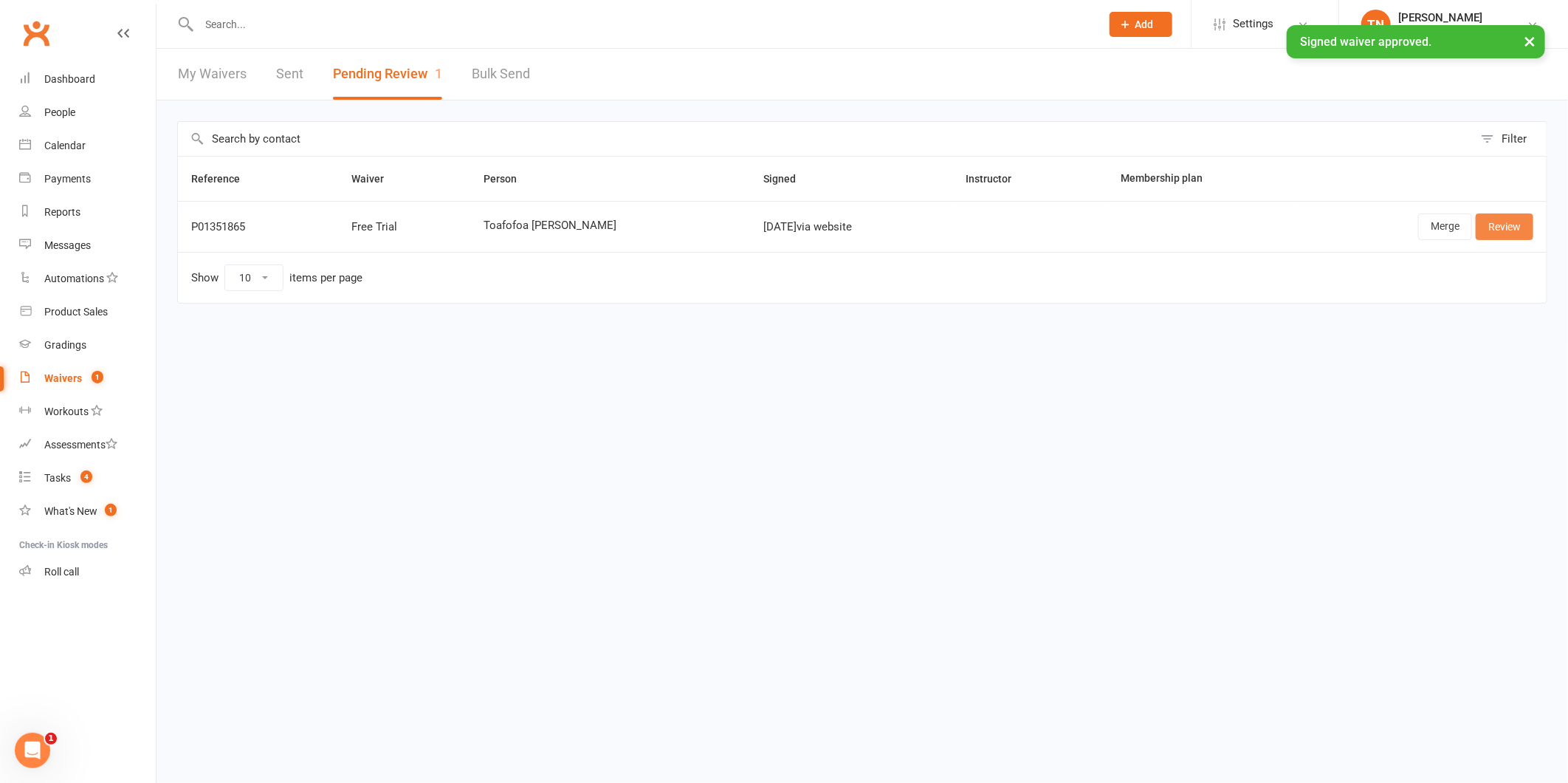
click at [1510, 225] on link "Review" at bounding box center [1504, 226] width 58 height 26
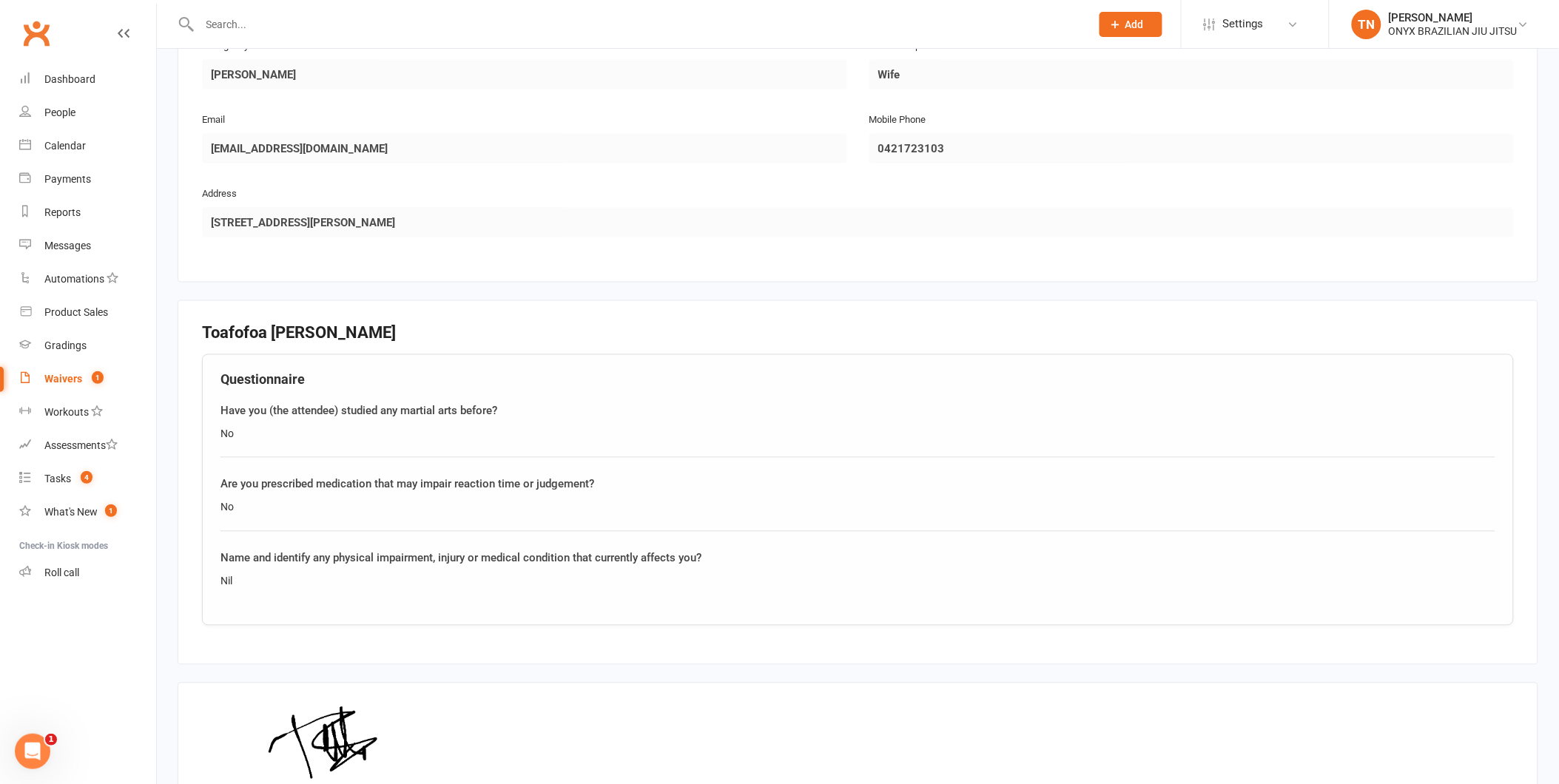
scroll to position [913, 0]
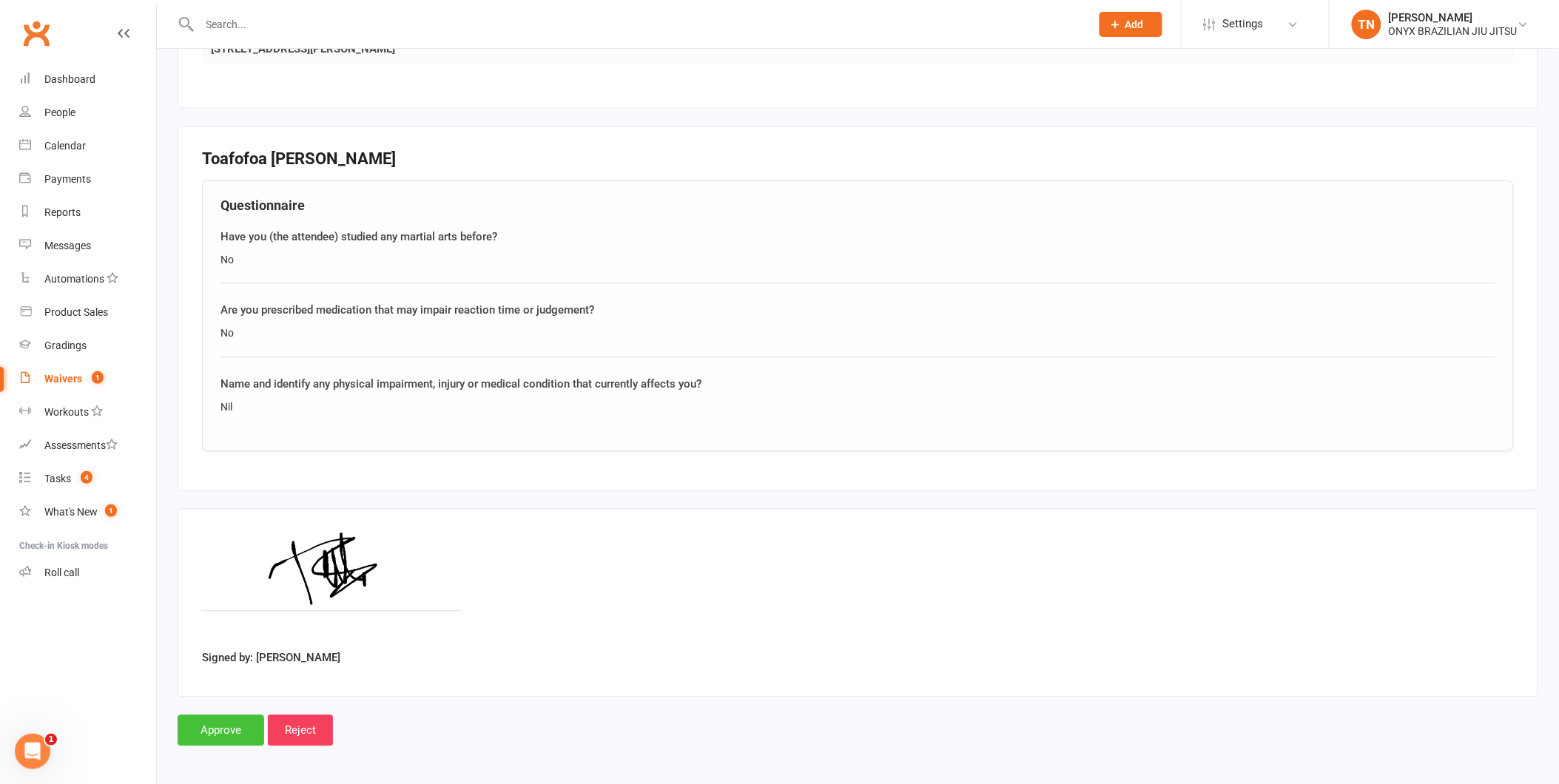
click at [235, 722] on input "Approve" at bounding box center [221, 730] width 87 height 31
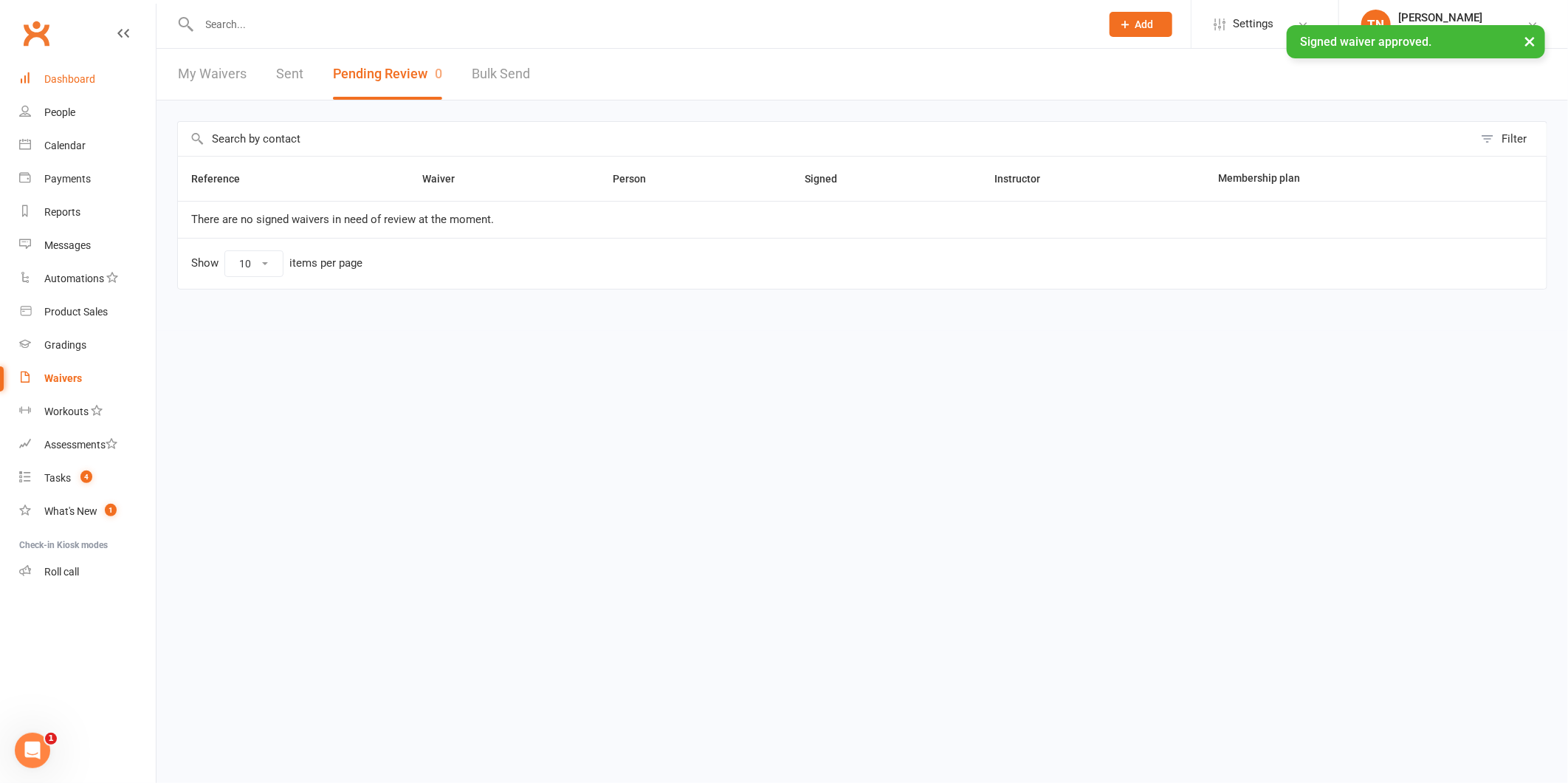
click at [105, 76] on link "Dashboard" at bounding box center [87, 79] width 137 height 33
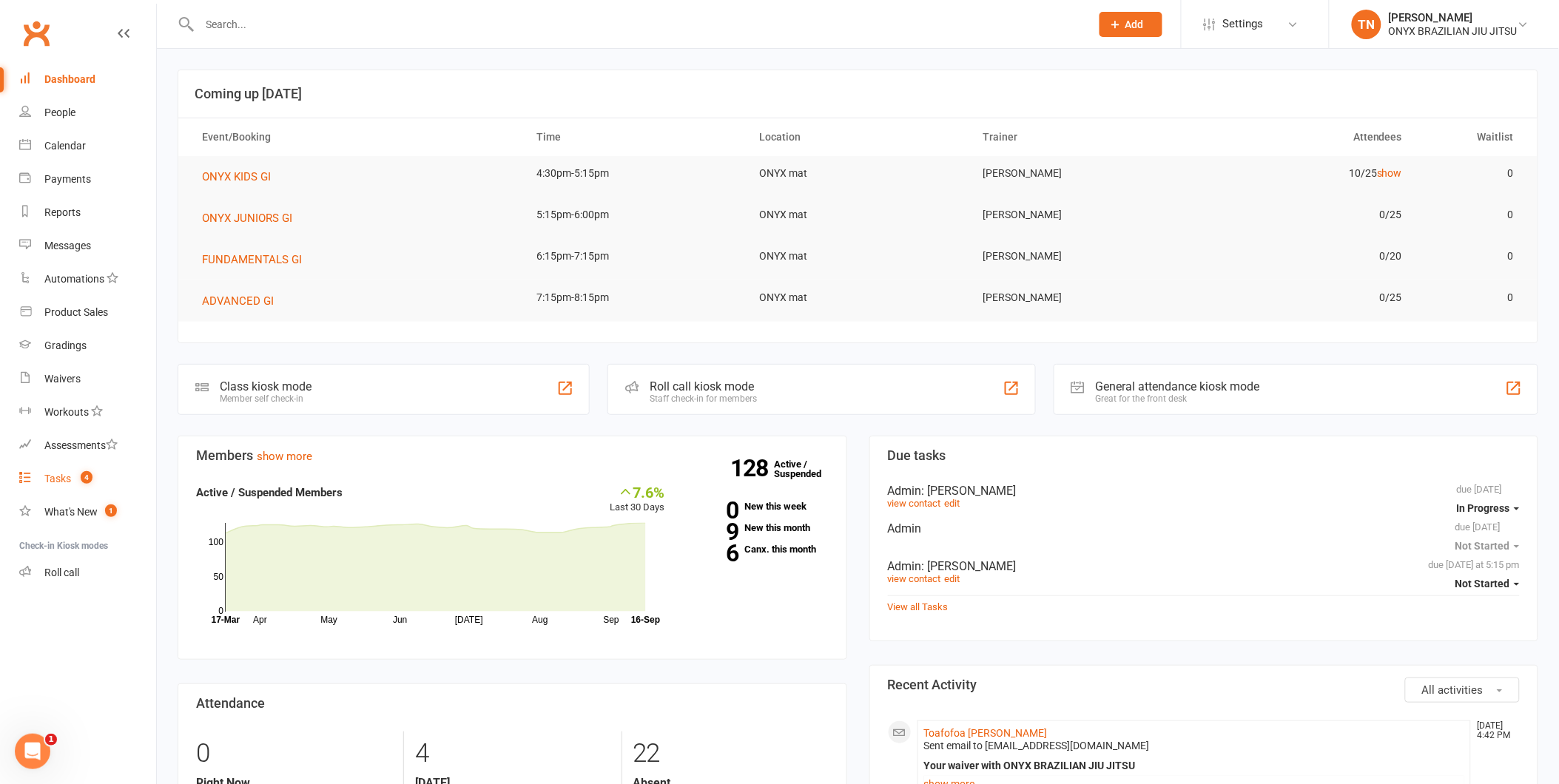
click at [49, 488] on link "Tasks 4" at bounding box center [87, 478] width 137 height 33
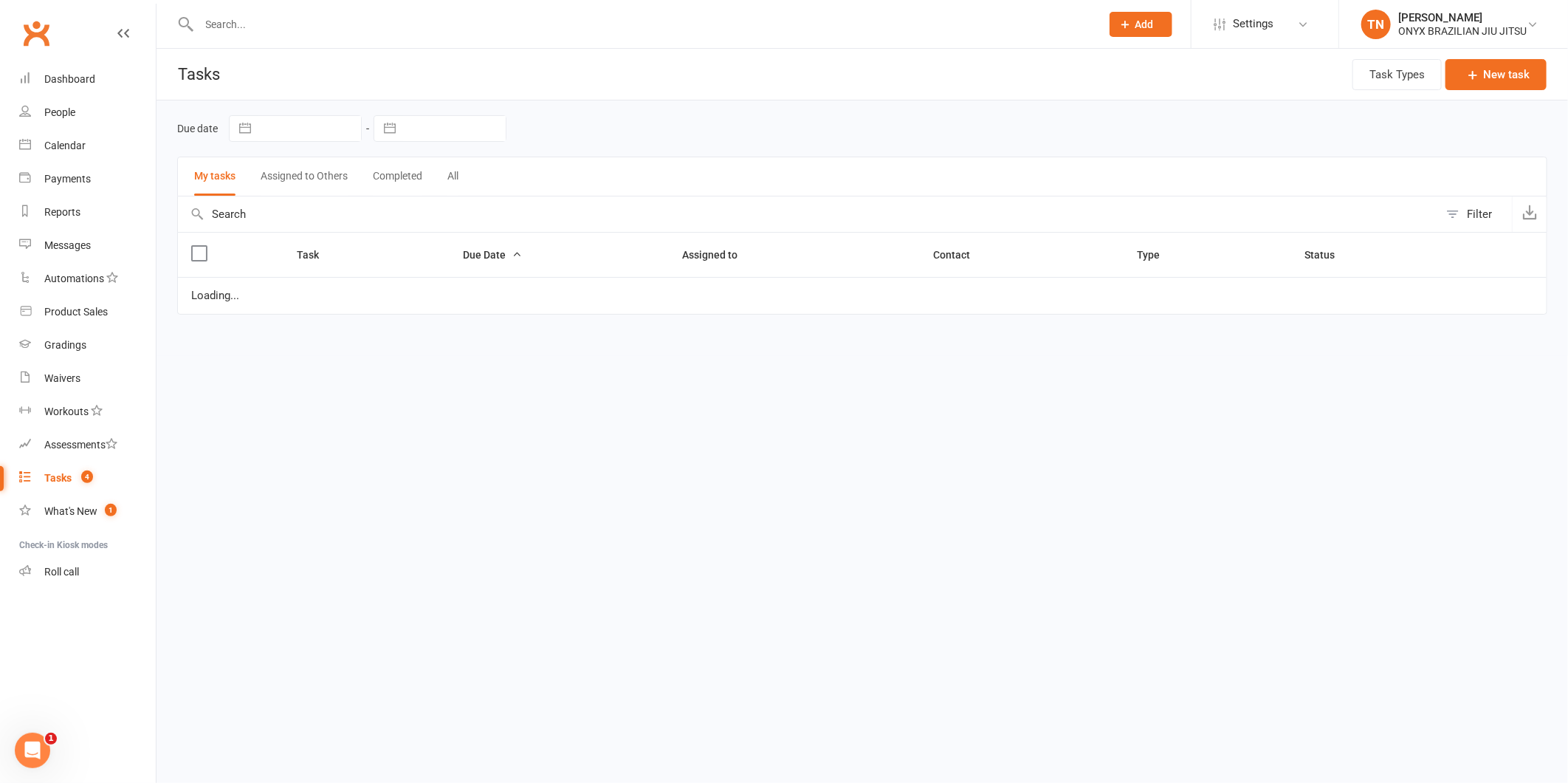
select select "started"
